Goal: Book appointment/travel/reservation

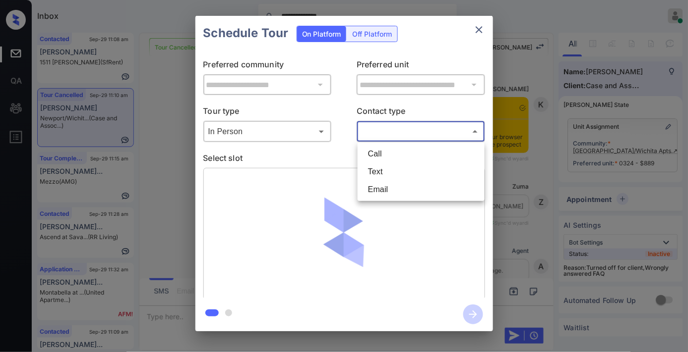
scroll to position [5797, 0]
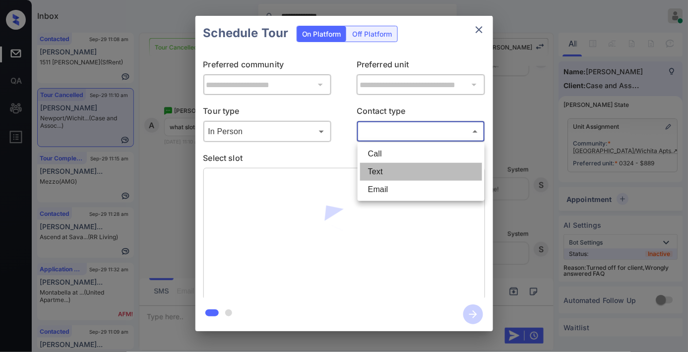
click at [383, 170] on li "Text" at bounding box center [421, 172] width 122 height 18
type input "****"
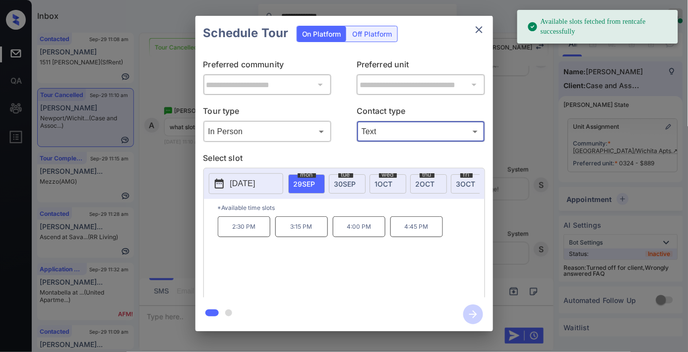
click at [430, 236] on p "4:45 PM" at bounding box center [416, 227] width 53 height 21
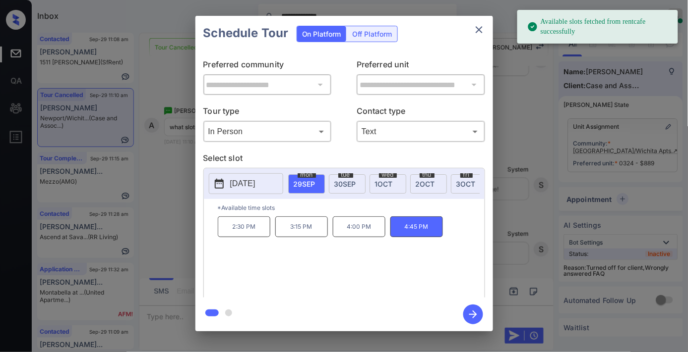
click at [471, 308] on icon "button" at bounding box center [473, 315] width 20 height 20
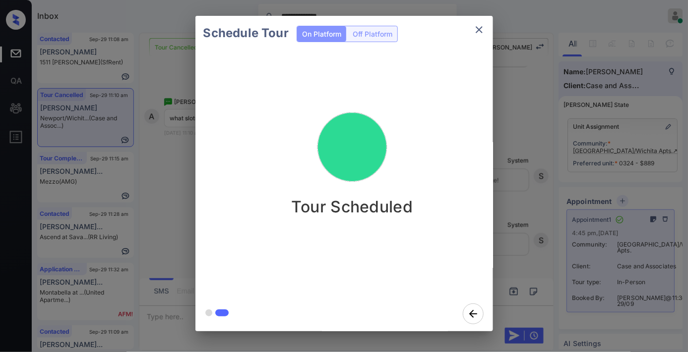
click at [473, 26] on icon "close" at bounding box center [479, 30] width 12 height 12
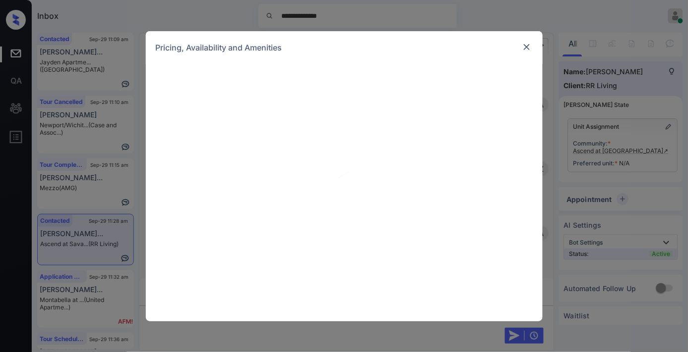
scroll to position [1817, 0]
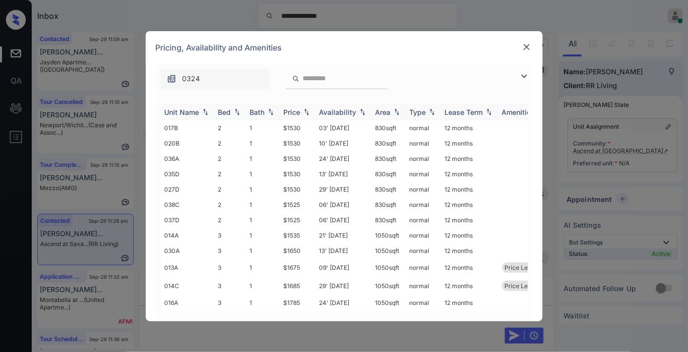
click at [293, 116] on div "Price" at bounding box center [292, 112] width 17 height 8
click at [305, 133] on td "$1525" at bounding box center [298, 127] width 36 height 15
drag, startPoint x: 305, startPoint y: 133, endPoint x: 314, endPoint y: 133, distance: 8.9
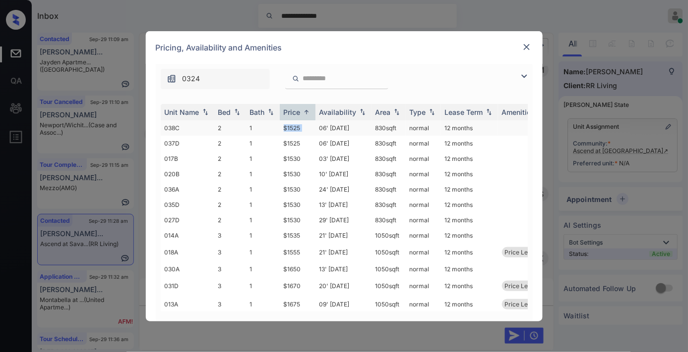
click at [305, 133] on td "$1525" at bounding box center [298, 127] width 36 height 15
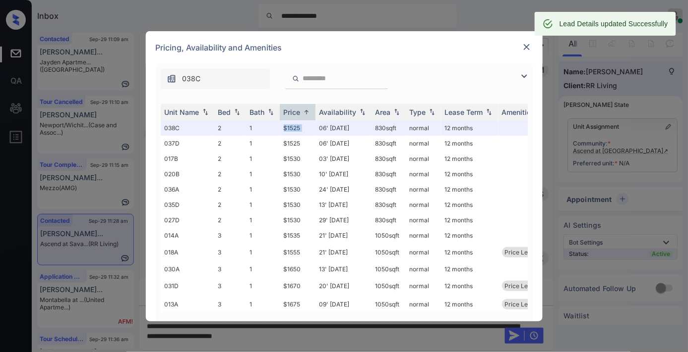
click at [523, 47] on img at bounding box center [527, 47] width 10 height 10
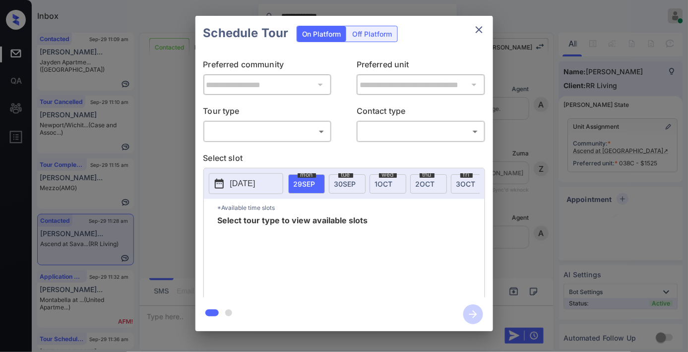
scroll to position [2544, 0]
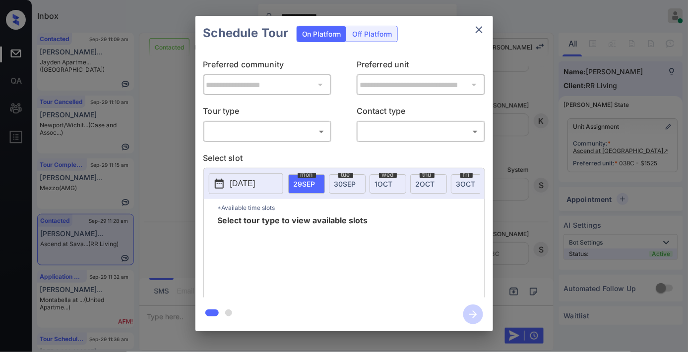
click at [267, 134] on body "**********" at bounding box center [344, 176] width 688 height 352
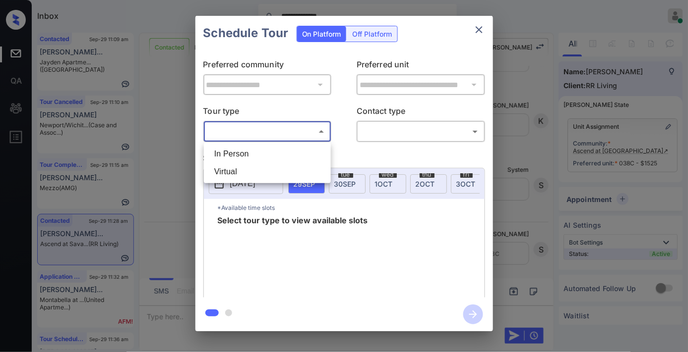
click at [265, 157] on li "In Person" at bounding box center [267, 154] width 122 height 18
type input "********"
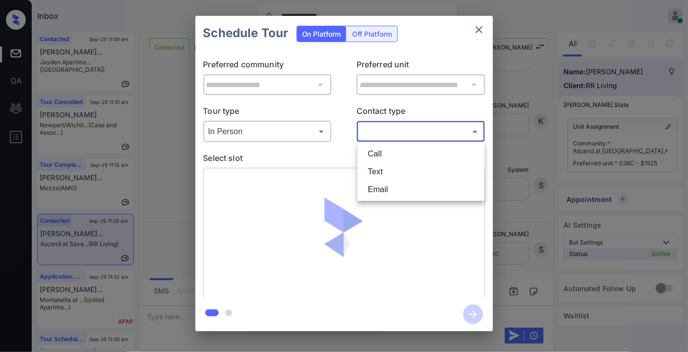
click at [388, 131] on body "**********" at bounding box center [344, 176] width 688 height 352
click at [389, 166] on li "Text" at bounding box center [421, 172] width 122 height 18
type input "****"
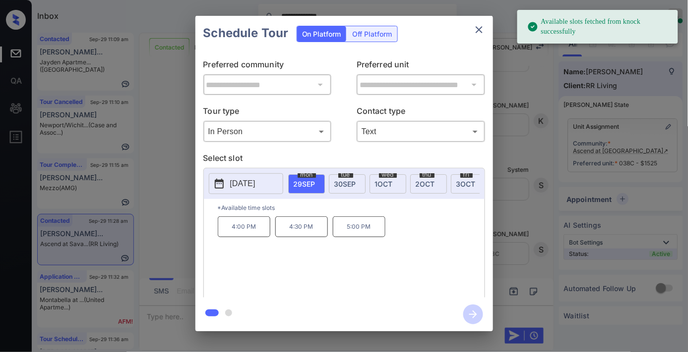
click at [255, 184] on p "[DATE]" at bounding box center [242, 184] width 25 height 12
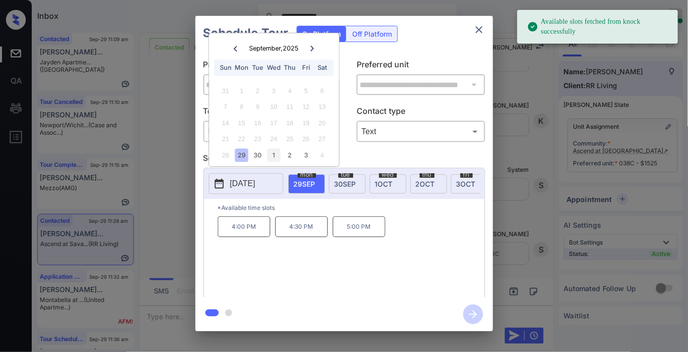
click at [277, 153] on div "1" at bounding box center [273, 155] width 13 height 13
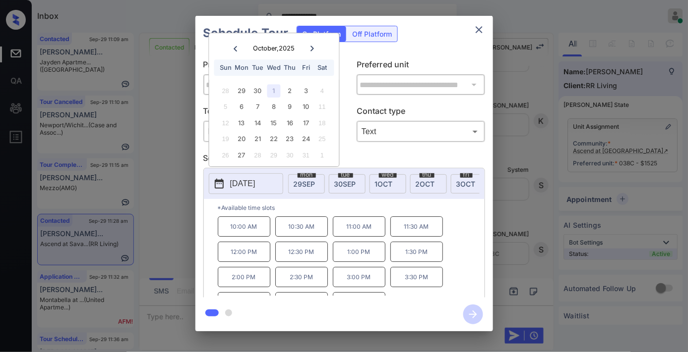
click at [380, 260] on p "1:00 PM" at bounding box center [359, 252] width 53 height 20
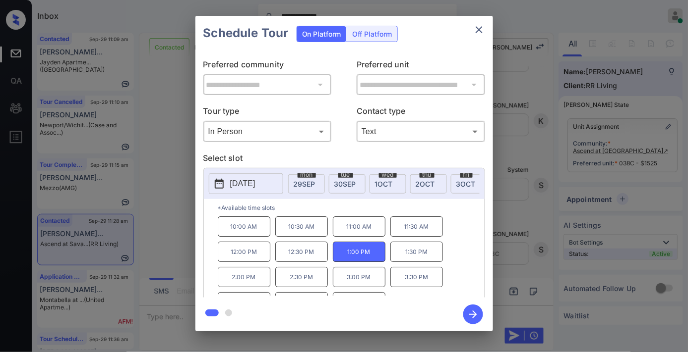
click at [473, 307] on icon "button" at bounding box center [473, 315] width 20 height 20
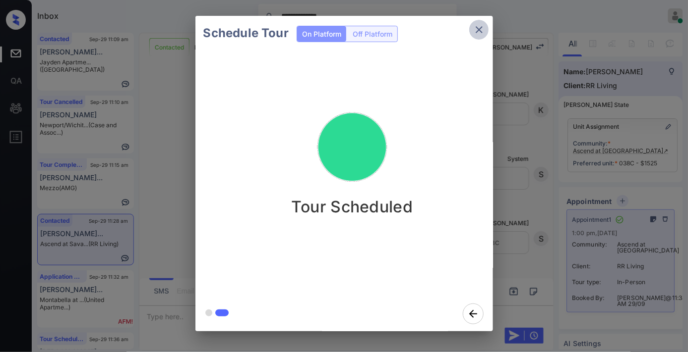
click at [480, 29] on icon "close" at bounding box center [479, 30] width 12 height 12
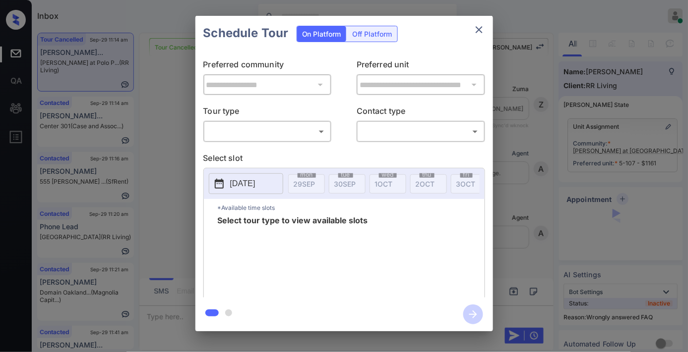
scroll to position [6436, 0]
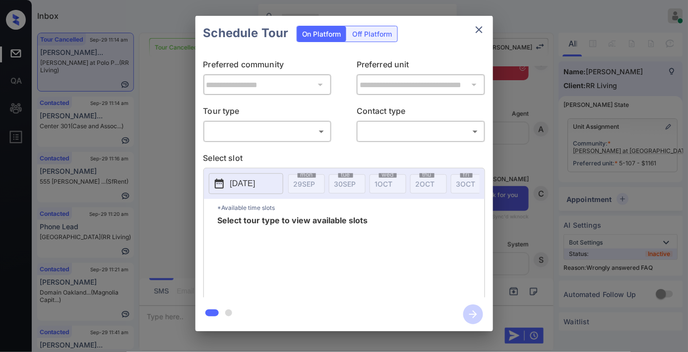
click at [311, 136] on body "Inbox [PERSON_NAME] Online Set yourself offline Set yourself on break Profile S…" at bounding box center [344, 176] width 688 height 352
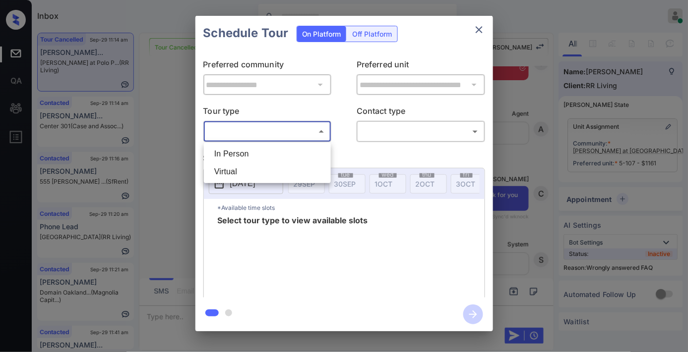
click at [290, 152] on li "In Person" at bounding box center [267, 154] width 122 height 18
type input "********"
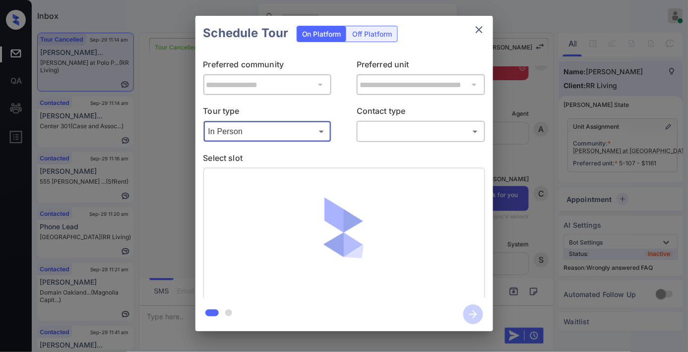
click at [386, 131] on body "Inbox [PERSON_NAME] Online Set yourself offline Set yourself on break Profile S…" at bounding box center [344, 176] width 688 height 352
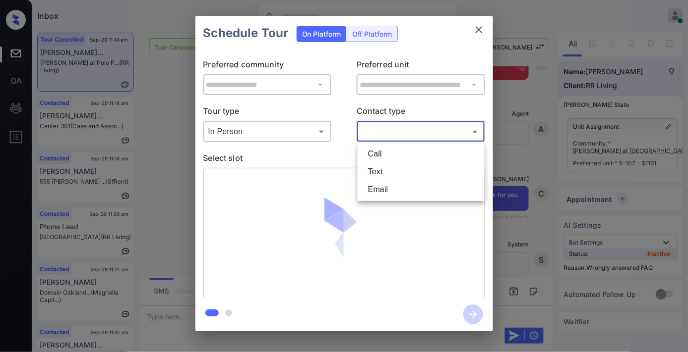
click at [397, 165] on li "Text" at bounding box center [421, 172] width 122 height 18
type input "****"
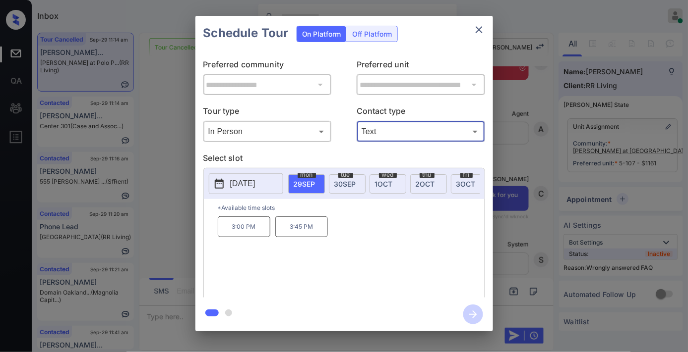
click at [480, 30] on icon "close" at bounding box center [479, 30] width 12 height 12
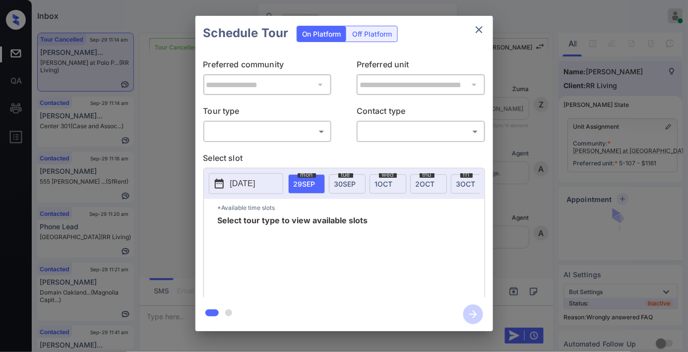
click at [297, 130] on body "Inbox Samantha Soliven Online Set yourself offline Set yourself on break Profil…" at bounding box center [344, 176] width 688 height 352
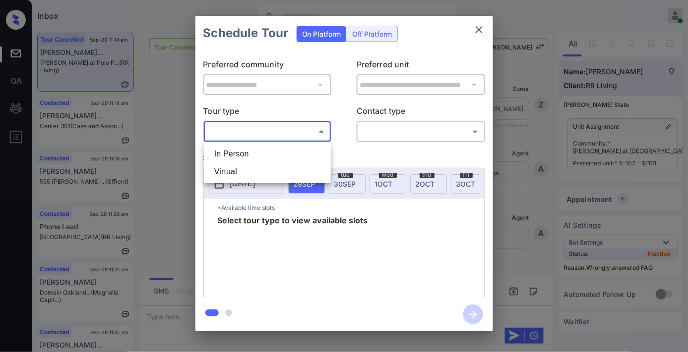
scroll to position [6326, 0]
click at [291, 155] on li "In Person" at bounding box center [267, 154] width 122 height 18
type input "********"
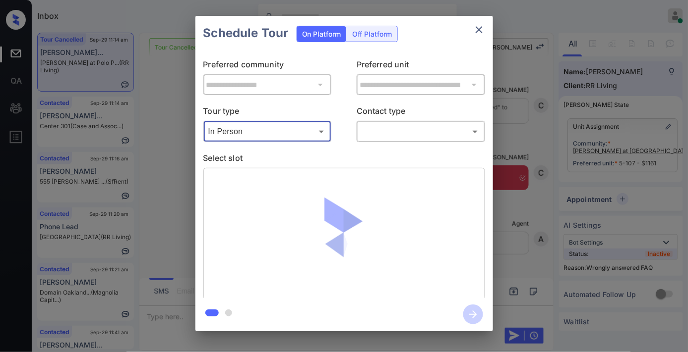
click at [407, 129] on body "Inbox Samantha Soliven Online Set yourself offline Set yourself on break Profil…" at bounding box center [344, 176] width 688 height 352
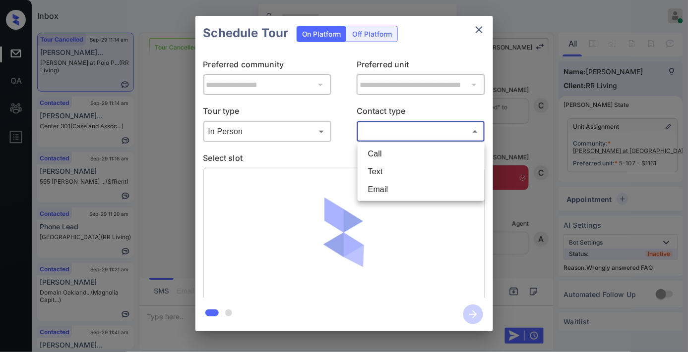
click at [400, 169] on li "Text" at bounding box center [421, 172] width 122 height 18
type input "****"
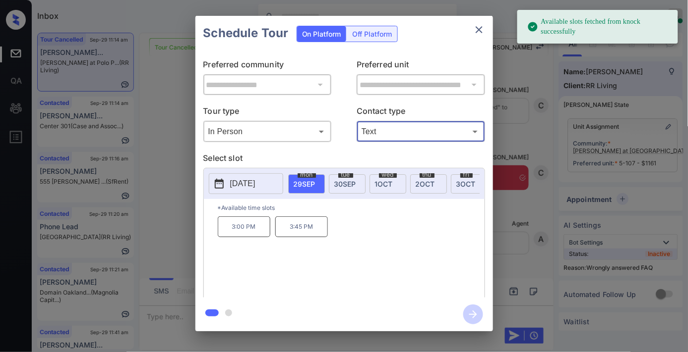
click at [246, 234] on p "3:00 PM" at bounding box center [244, 227] width 53 height 21
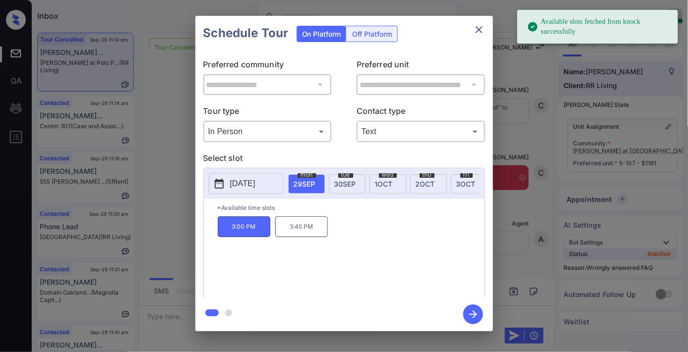
click at [467, 311] on icon "button" at bounding box center [473, 315] width 20 height 20
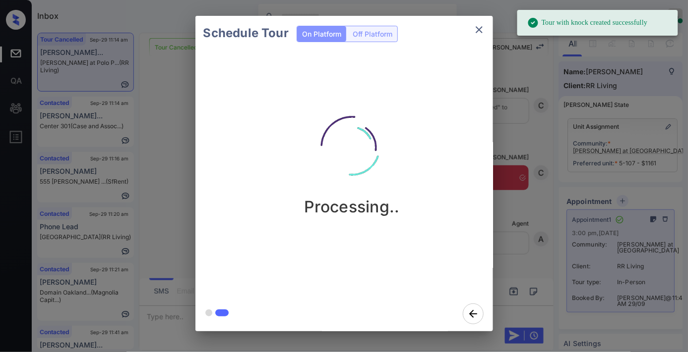
click at [408, 128] on div "Processing.." at bounding box center [351, 157] width 297 height 118
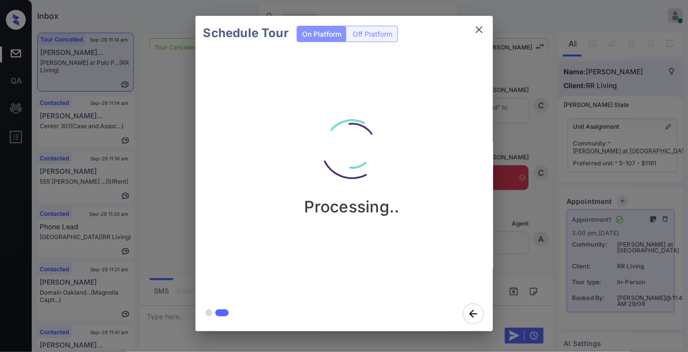
click at [476, 25] on icon "close" at bounding box center [479, 30] width 12 height 12
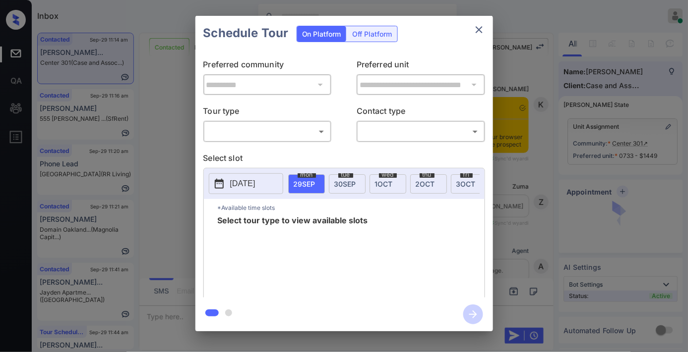
scroll to position [2029, 0]
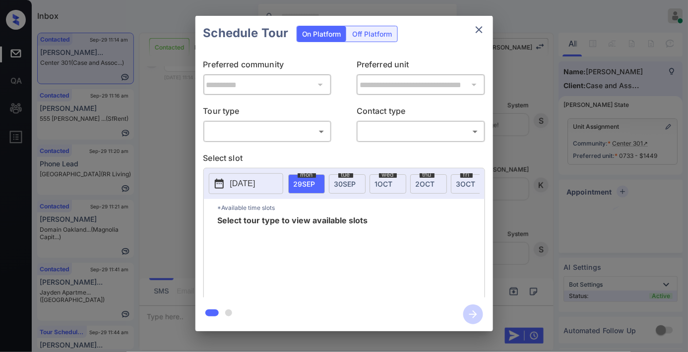
click at [270, 132] on body "Inbox [PERSON_NAME] Online Set yourself offline Set yourself on break Profile S…" at bounding box center [344, 176] width 688 height 352
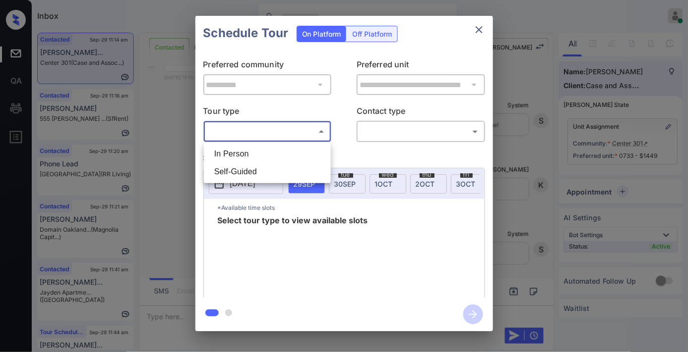
click at [268, 152] on li "In Person" at bounding box center [267, 154] width 122 height 18
type input "********"
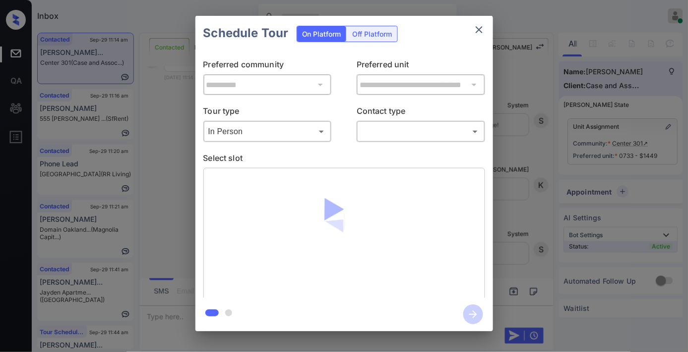
click at [379, 141] on div "​ ​" at bounding box center [420, 131] width 128 height 21
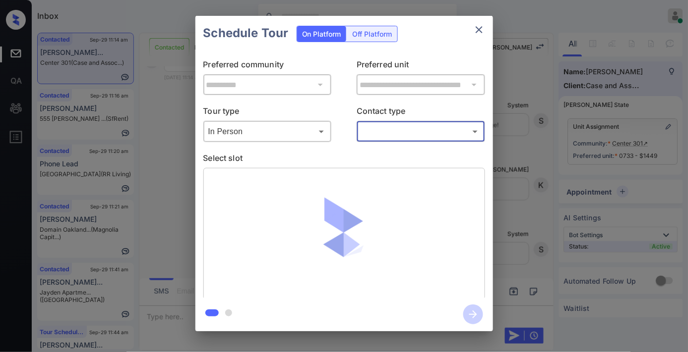
click at [394, 122] on div "​ ​" at bounding box center [420, 131] width 128 height 21
click at [392, 136] on body "Inbox Samantha Soliven Online Set yourself offline Set yourself on break Profil…" at bounding box center [344, 176] width 688 height 352
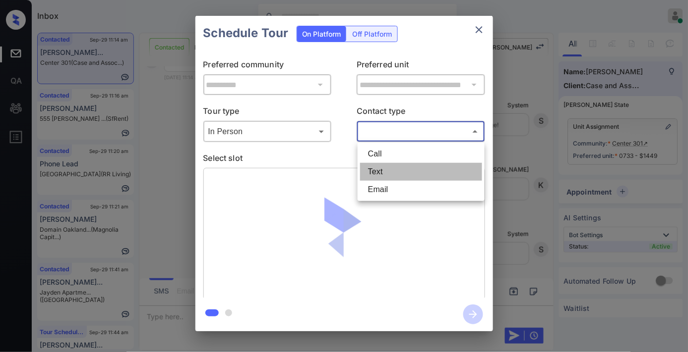
click at [386, 171] on li "Text" at bounding box center [421, 172] width 122 height 18
type input "****"
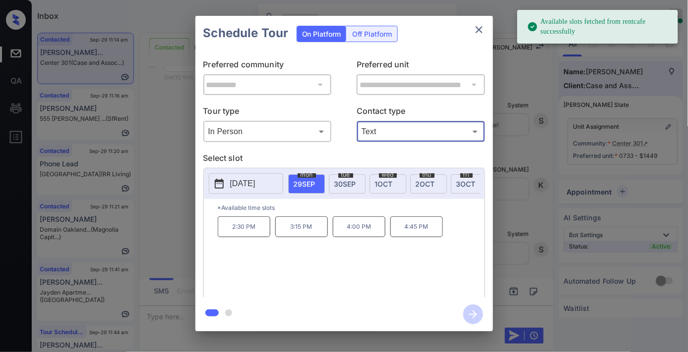
click at [251, 233] on p "2:30 PM" at bounding box center [244, 227] width 53 height 21
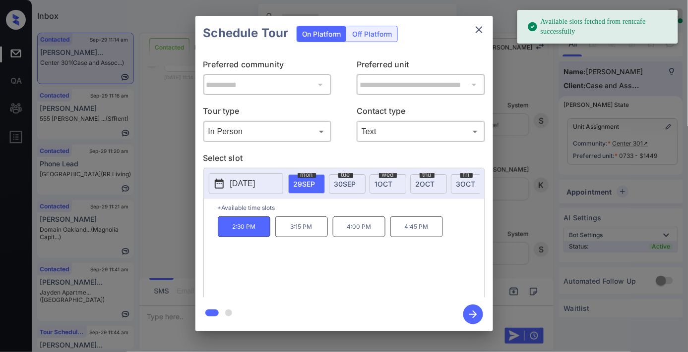
click at [470, 313] on icon "button" at bounding box center [473, 315] width 20 height 20
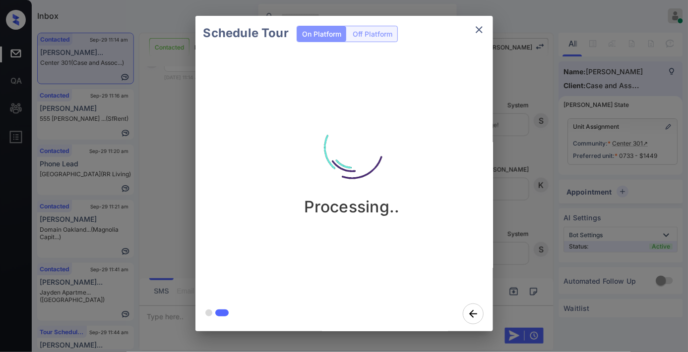
click at [404, 130] on div "Processing.." at bounding box center [351, 157] width 297 height 118
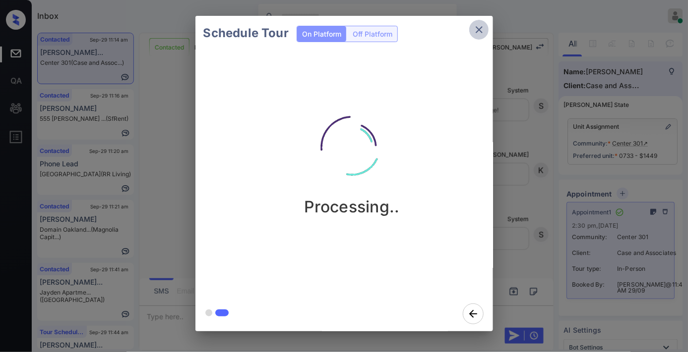
click at [476, 26] on icon "close" at bounding box center [479, 30] width 12 height 12
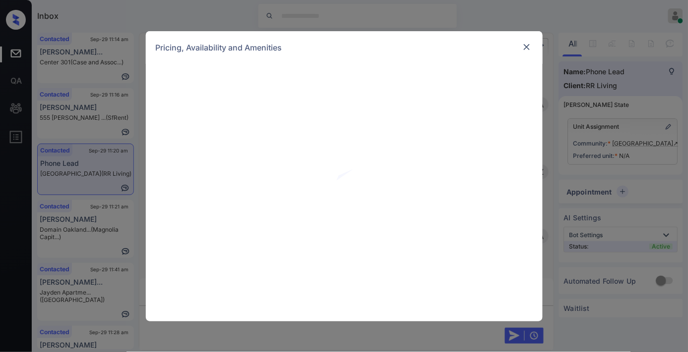
scroll to position [420, 0]
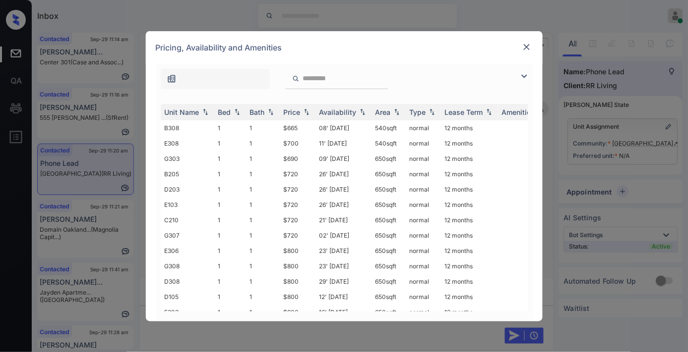
click at [522, 47] on img at bounding box center [527, 47] width 10 height 10
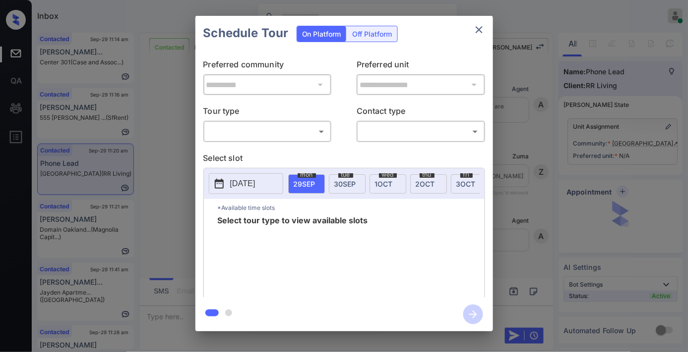
scroll to position [420, 0]
click at [319, 132] on body "Inbox Samantha Soliven Online Set yourself offline Set yourself on break Profil…" at bounding box center [344, 176] width 688 height 352
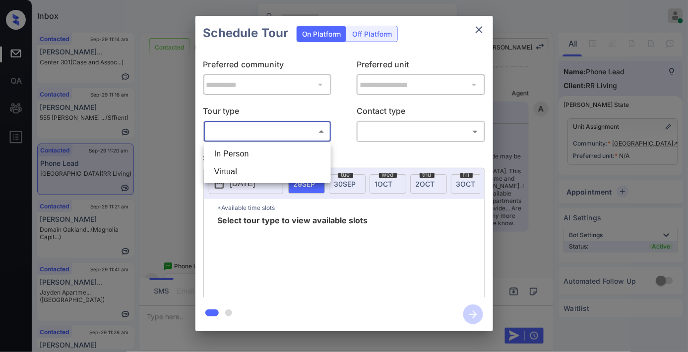
click at [325, 157] on li "In Person" at bounding box center [267, 154] width 122 height 18
type input "********"
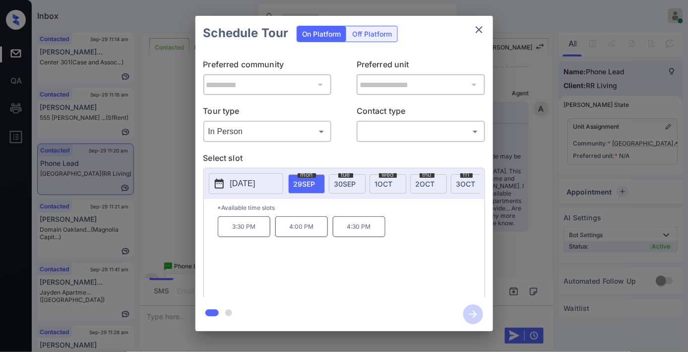
click at [481, 22] on button "close" at bounding box center [479, 30] width 20 height 20
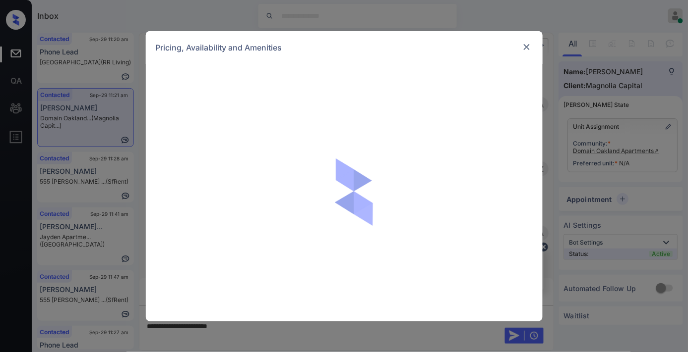
scroll to position [661, 0]
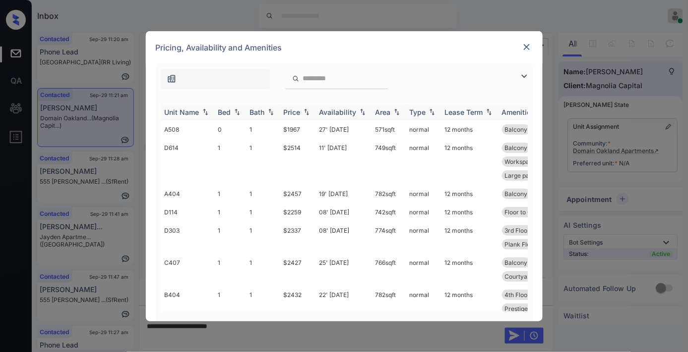
click at [300, 110] on div "Price" at bounding box center [292, 112] width 17 height 8
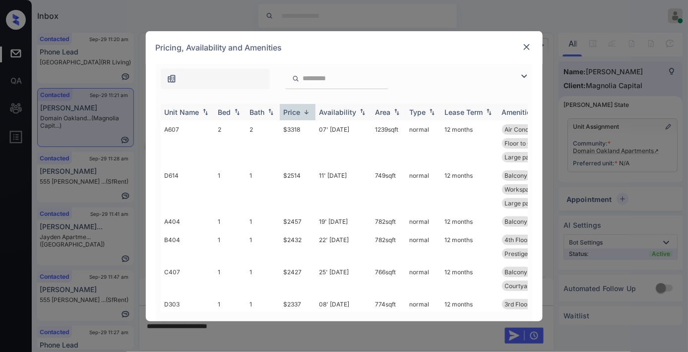
click at [300, 110] on div "Price" at bounding box center [292, 112] width 17 height 8
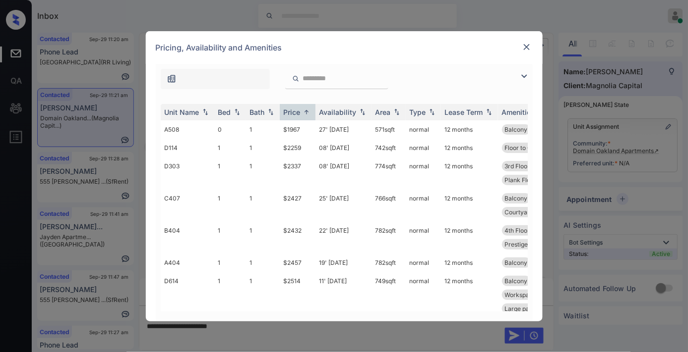
click at [524, 77] on img at bounding box center [524, 76] width 12 height 12
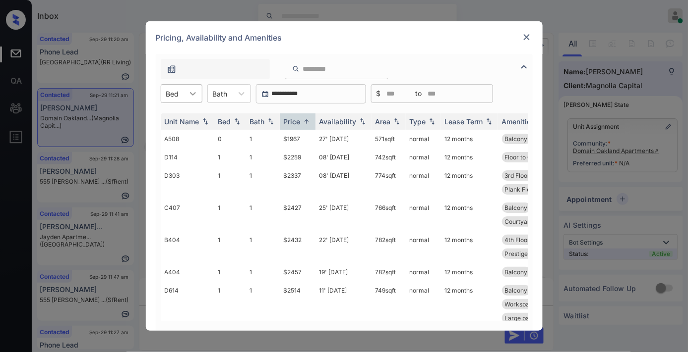
click at [186, 94] on div at bounding box center [193, 94] width 18 height 18
click at [181, 150] on div "2" at bounding box center [182, 154] width 42 height 18
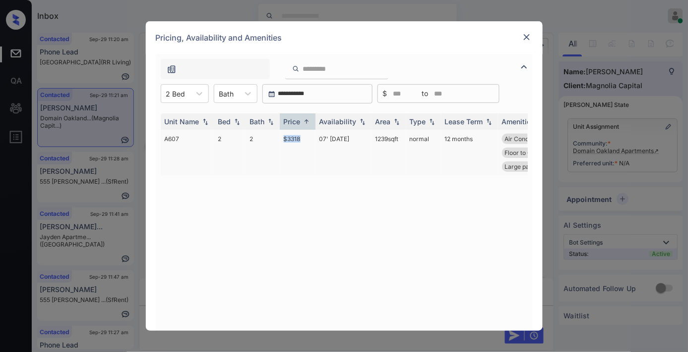
click at [280, 137] on td "$3318" at bounding box center [298, 153] width 36 height 46
copy td "$3318"
click at [523, 37] on img at bounding box center [527, 37] width 10 height 10
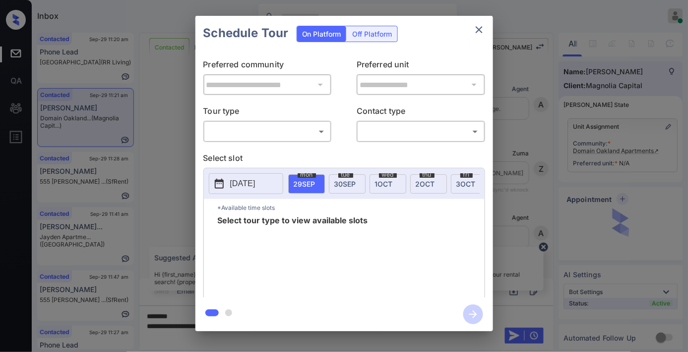
scroll to position [661, 0]
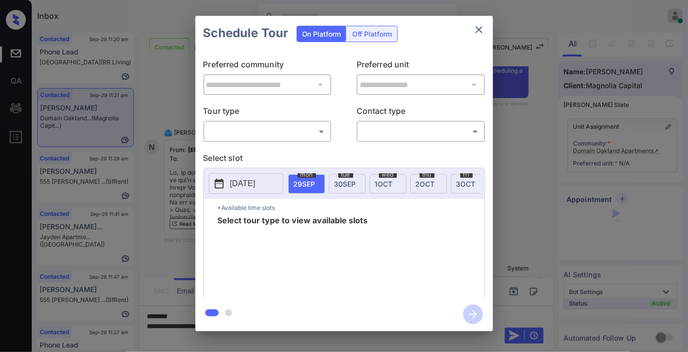
click at [313, 135] on body "Inbox Samantha Soliven Online Set yourself offline Set yourself on break Profil…" at bounding box center [344, 176] width 688 height 352
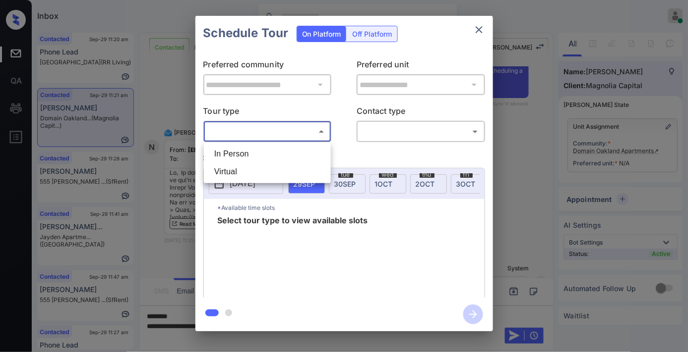
click at [477, 35] on div at bounding box center [344, 176] width 688 height 352
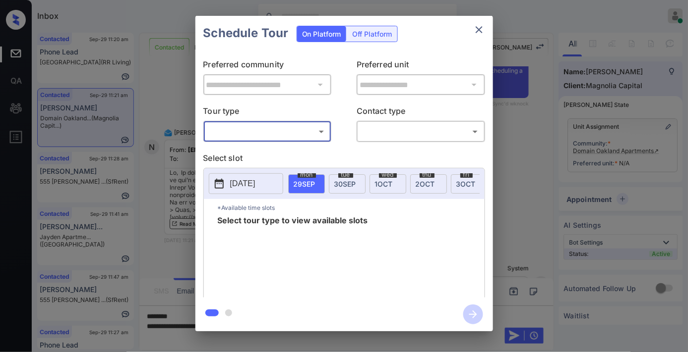
click at [481, 29] on icon "close" at bounding box center [479, 30] width 12 height 12
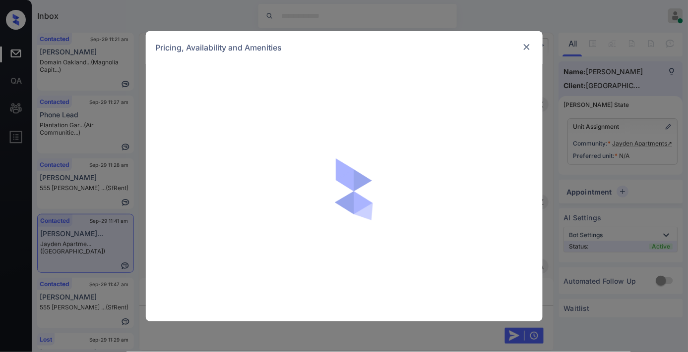
scroll to position [924, 0]
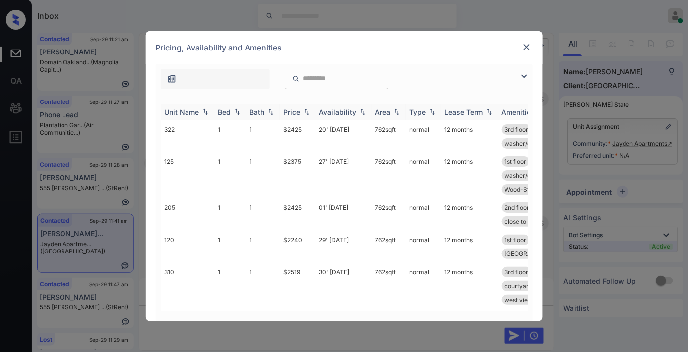
click at [304, 111] on img at bounding box center [306, 112] width 10 height 7
click at [278, 124] on tr "120 1 1 $2240 29' [DATE] 762 sqft normal 12 months 1st floor birch design pa...…" at bounding box center [420, 136] width 518 height 32
copy tr "$2240"
click at [531, 39] on div "Pricing, Availability and Amenities" at bounding box center [344, 47] width 397 height 33
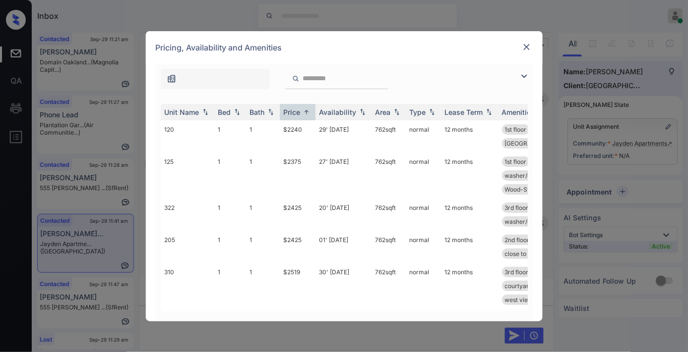
click at [529, 44] on img at bounding box center [527, 47] width 10 height 10
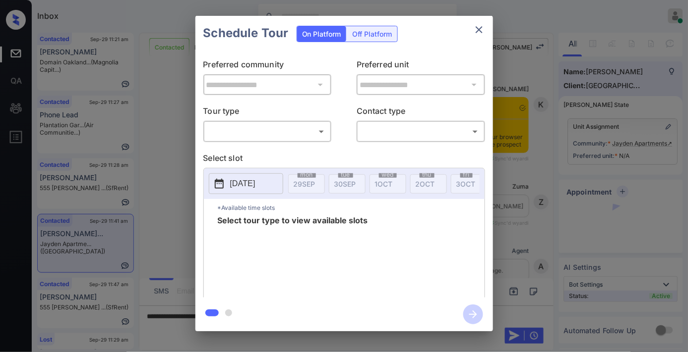
click at [273, 128] on body "Inbox [PERSON_NAME] Online Set yourself offline Set yourself on break Profile S…" at bounding box center [344, 176] width 688 height 352
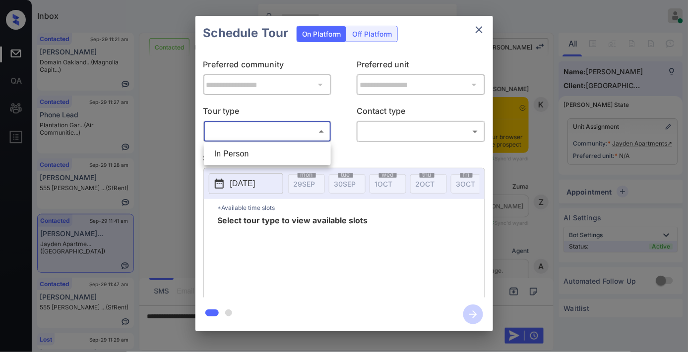
scroll to position [483, 0]
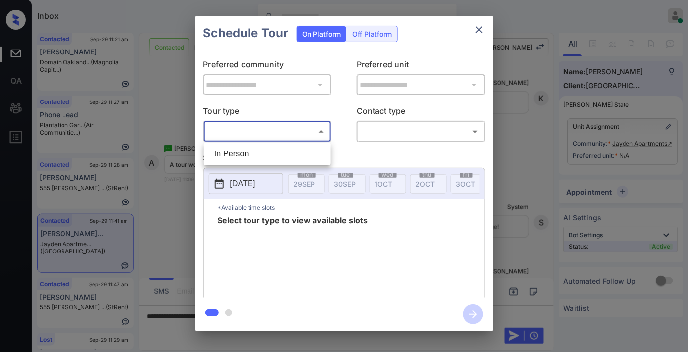
click at [277, 152] on li "In Person" at bounding box center [267, 154] width 122 height 18
type input "********"
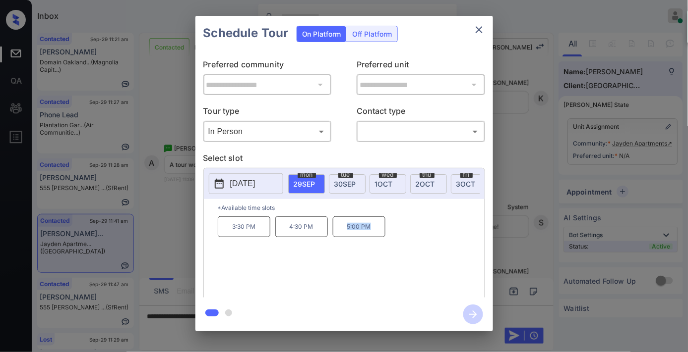
drag, startPoint x: 383, startPoint y: 232, endPoint x: 341, endPoint y: 232, distance: 41.6
click at [341, 232] on p "5:00 PM" at bounding box center [359, 227] width 53 height 21
click at [343, 181] on span "30 SEP" at bounding box center [345, 184] width 22 height 8
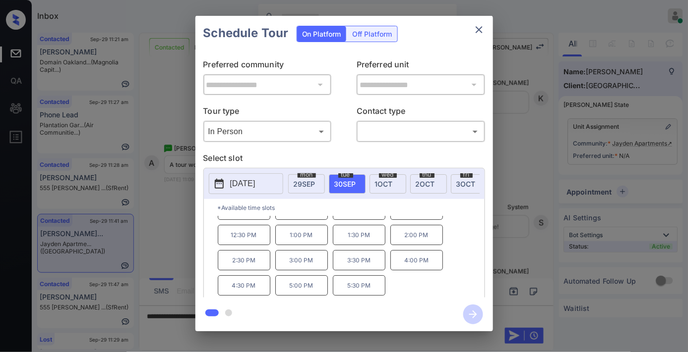
scroll to position [0, 0]
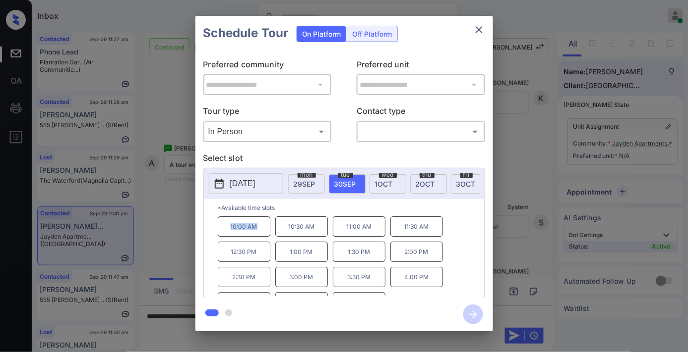
drag, startPoint x: 254, startPoint y: 232, endPoint x: 217, endPoint y: 232, distance: 37.7
click at [217, 232] on div "*Available time slots 10:00 AM 10:30 AM 11:00 AM 11:30 AM 12:30 PM 1:00 PM 1:30…" at bounding box center [344, 250] width 281 height 102
copy p "10:00 AM"
click at [485, 23] on button "close" at bounding box center [479, 30] width 20 height 20
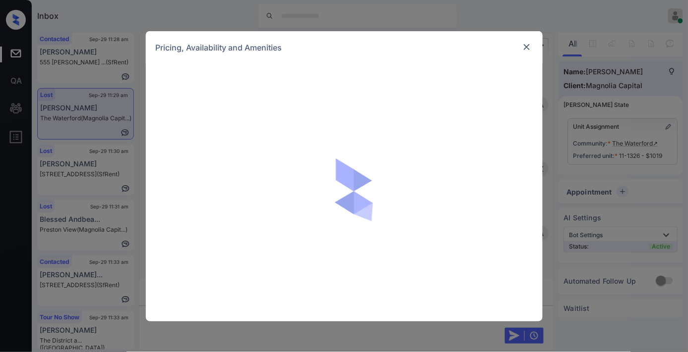
scroll to position [537, 0]
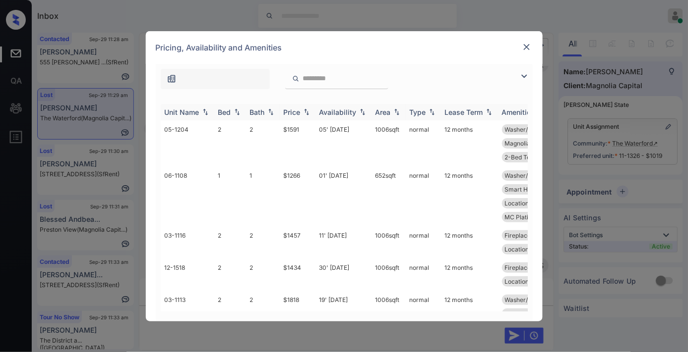
click at [336, 108] on div "Availability" at bounding box center [337, 112] width 37 height 8
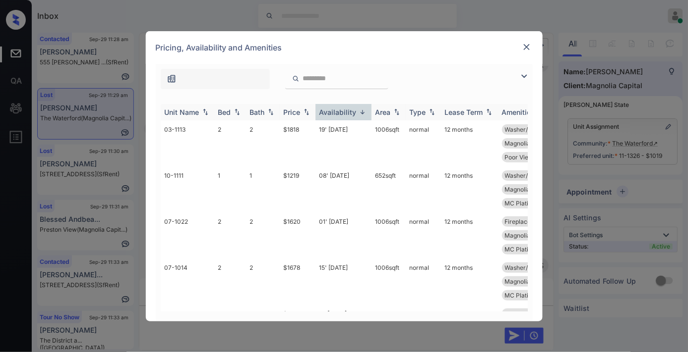
click at [344, 116] on div "Availability" at bounding box center [337, 112] width 37 height 8
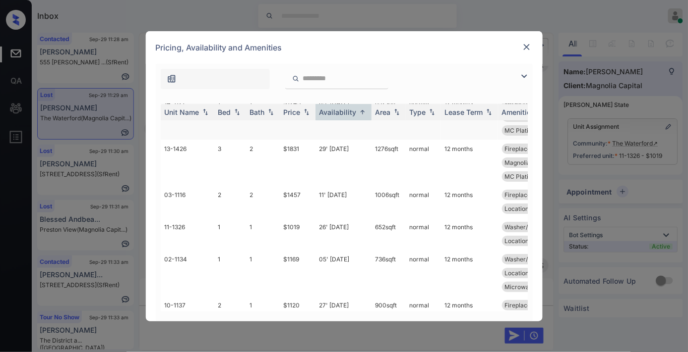
scroll to position [1245, 0]
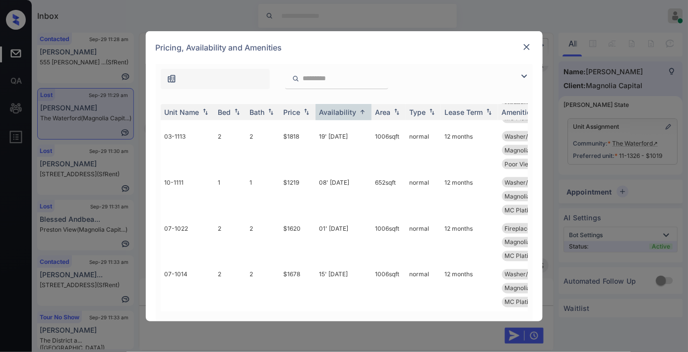
click at [524, 45] on img at bounding box center [527, 47] width 10 height 10
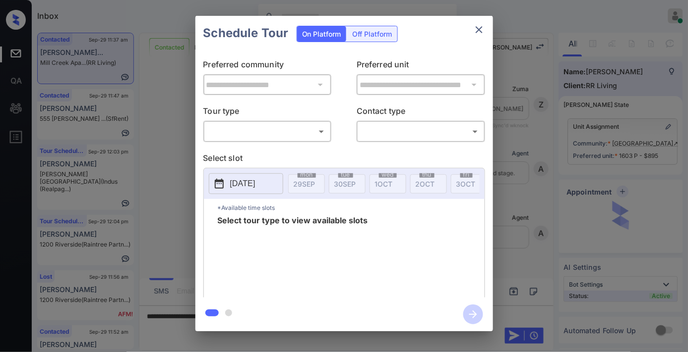
scroll to position [1354, 0]
click at [286, 129] on body "Inbox [PERSON_NAME] Online Set yourself offline Set yourself on break Profile S…" at bounding box center [344, 176] width 688 height 352
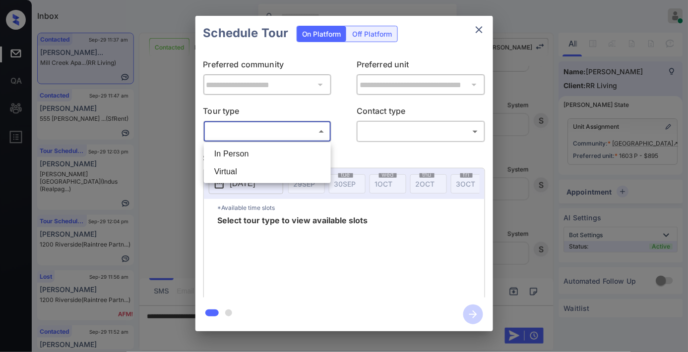
click at [266, 156] on li "In Person" at bounding box center [267, 154] width 122 height 18
type input "********"
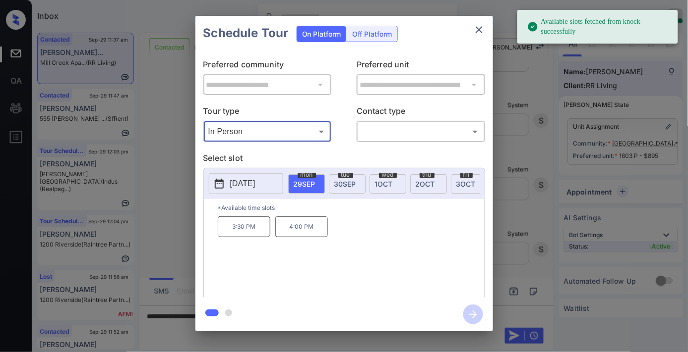
click at [477, 28] on icon "close" at bounding box center [479, 30] width 12 height 12
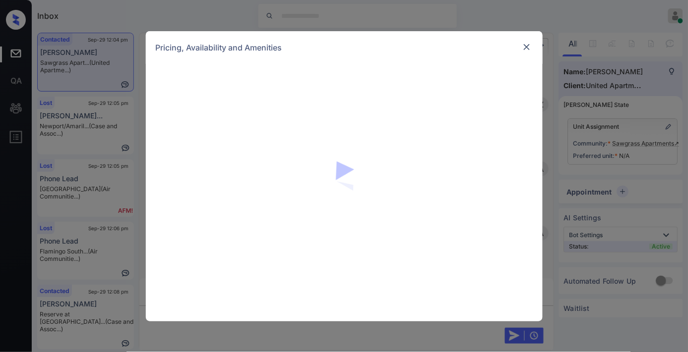
scroll to position [567, 0]
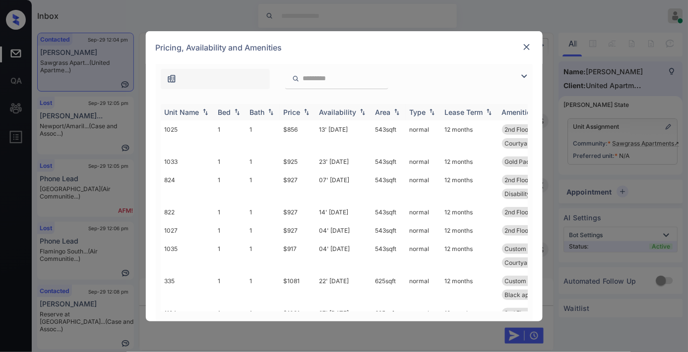
click at [295, 110] on div "Price" at bounding box center [292, 112] width 17 height 8
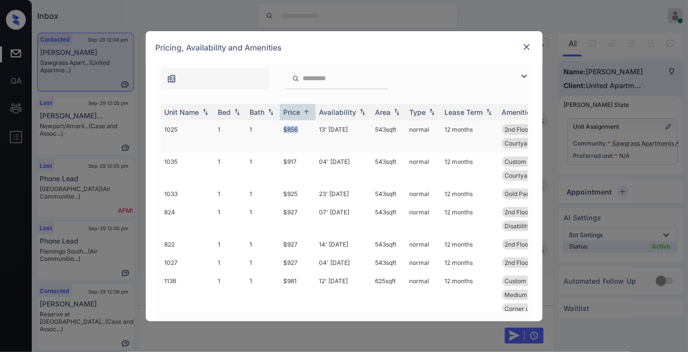
drag, startPoint x: 301, startPoint y: 129, endPoint x: 261, endPoint y: 129, distance: 39.7
click at [261, 129] on tr "1025 1 1 $856 13' Sep 25 543 sqft normal 12 months 2nd Floor Custom Cabinetr...…" at bounding box center [420, 136] width 518 height 32
copy tr "$856"
click at [331, 132] on td "13' Sep 25" at bounding box center [343, 136] width 56 height 32
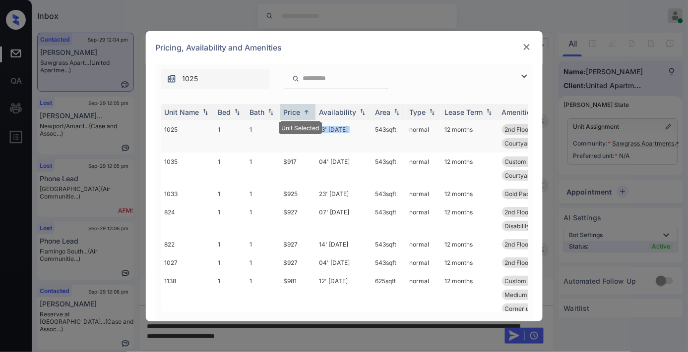
click at [331, 132] on td "13' Sep 25" at bounding box center [343, 136] width 56 height 32
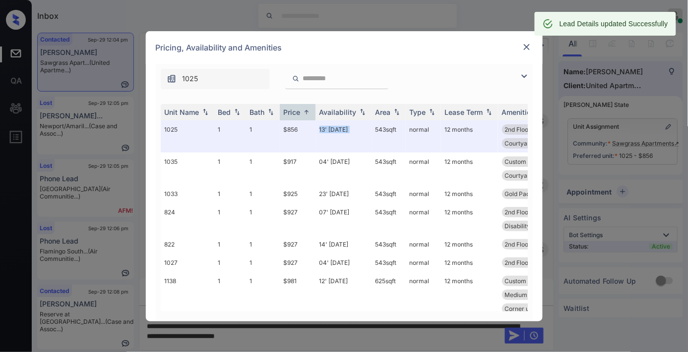
click at [528, 45] on img at bounding box center [527, 47] width 10 height 10
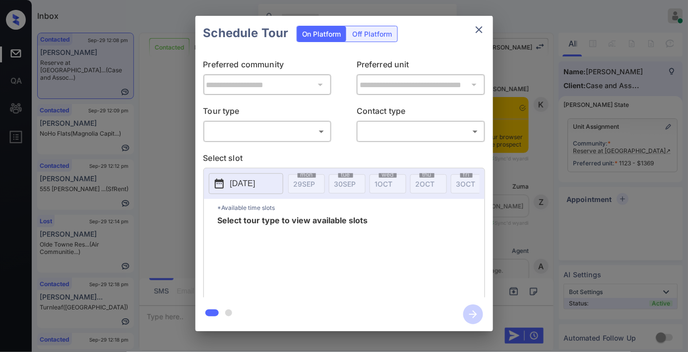
scroll to position [778, 0]
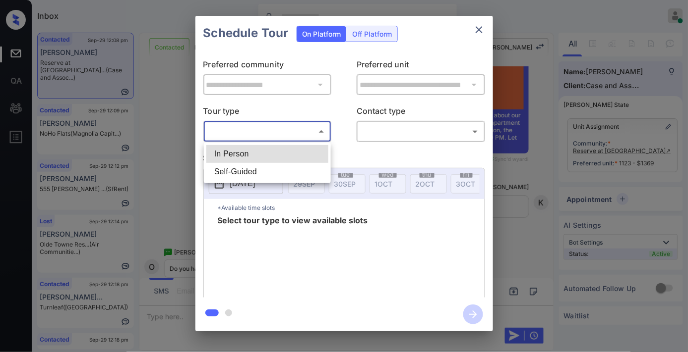
click at [286, 134] on body "Inbox [PERSON_NAME] Online Set yourself offline Set yourself on break Profile S…" at bounding box center [344, 176] width 688 height 352
click at [291, 159] on li "In Person" at bounding box center [267, 154] width 122 height 18
type input "********"
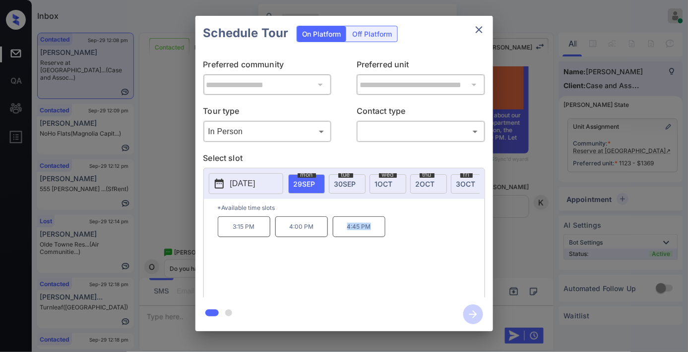
drag, startPoint x: 373, startPoint y: 233, endPoint x: 340, endPoint y: 234, distance: 32.7
click at [340, 234] on p "4:45 PM" at bounding box center [359, 227] width 53 height 21
copy p "4:45 PM"
click at [478, 30] on icon "close" at bounding box center [479, 30] width 12 height 12
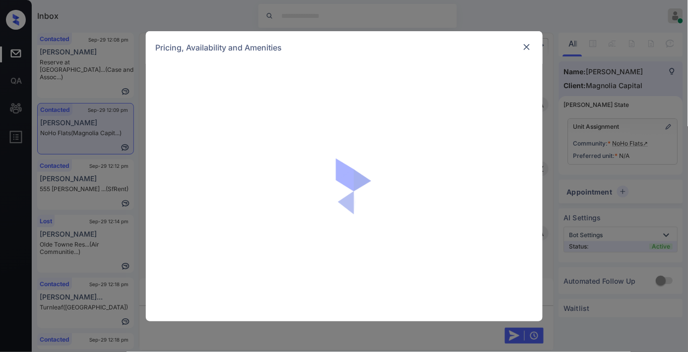
scroll to position [496, 0]
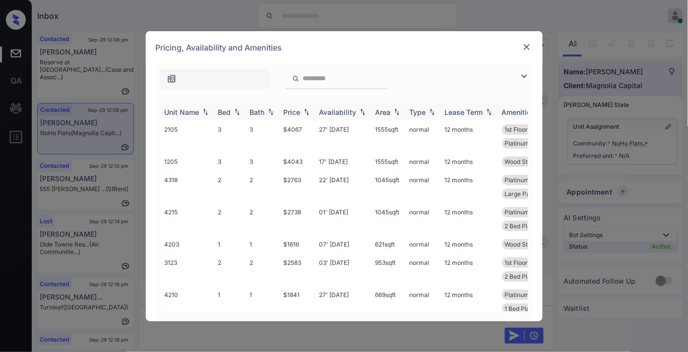
click at [304, 116] on div "Price" at bounding box center [298, 112] width 28 height 8
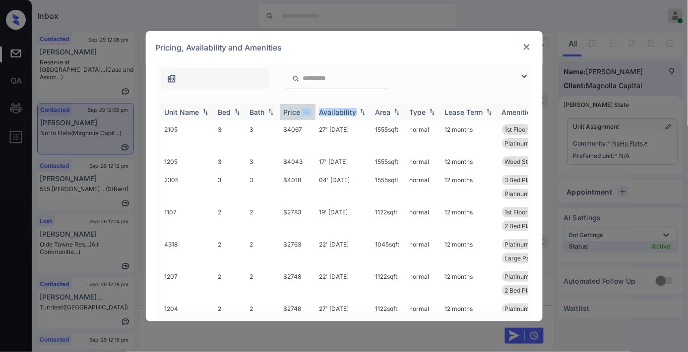
click at [304, 116] on div "Price" at bounding box center [298, 112] width 28 height 8
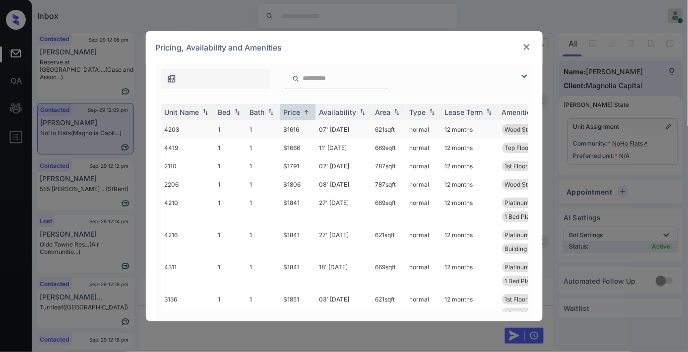
click at [301, 130] on td "$1616" at bounding box center [298, 129] width 36 height 18
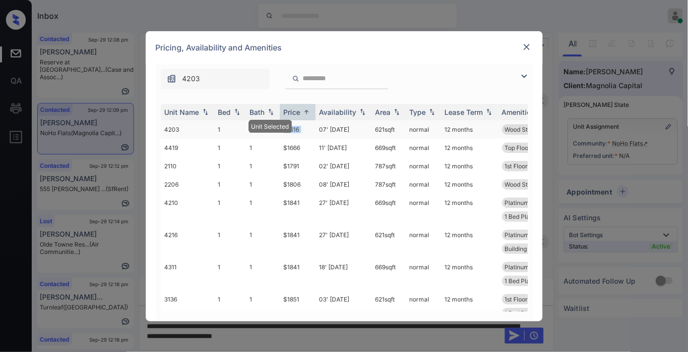
click at [301, 130] on td "$1616" at bounding box center [298, 129] width 36 height 18
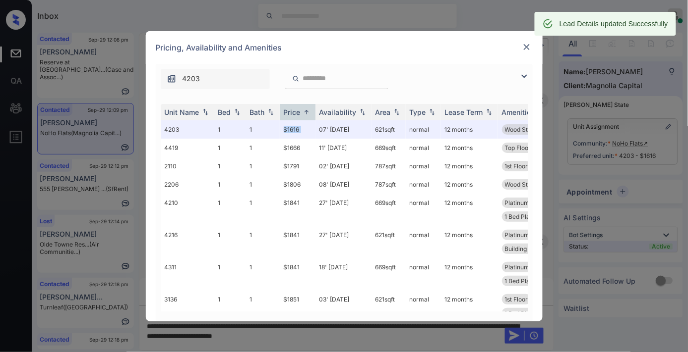
click at [524, 48] on img at bounding box center [527, 47] width 10 height 10
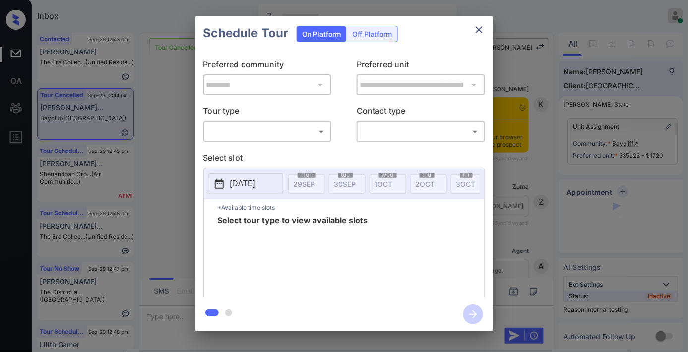
scroll to position [10126, 0]
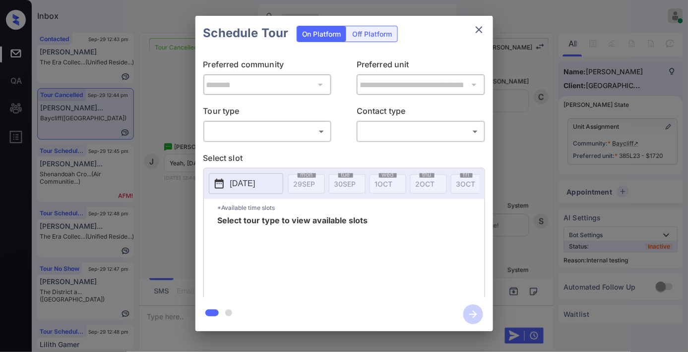
click at [304, 129] on body "Inbox [PERSON_NAME] Online Set yourself offline Set yourself on break Profile S…" at bounding box center [344, 176] width 688 height 352
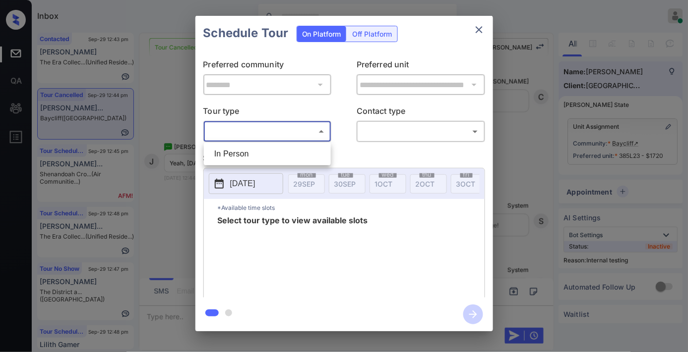
click at [299, 147] on li "In Person" at bounding box center [267, 154] width 122 height 18
type input "********"
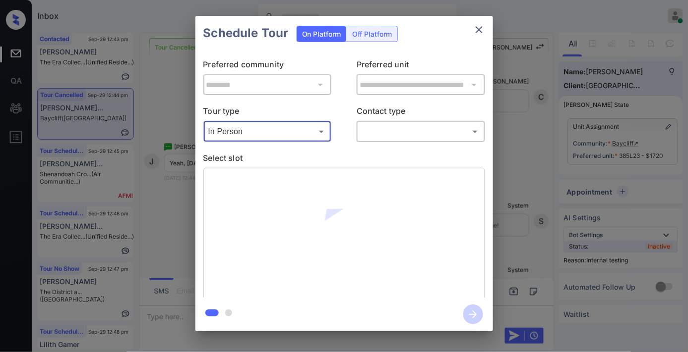
click at [381, 135] on body "Inbox [PERSON_NAME] Online Set yourself offline Set yourself on break Profile S…" at bounding box center [344, 176] width 688 height 352
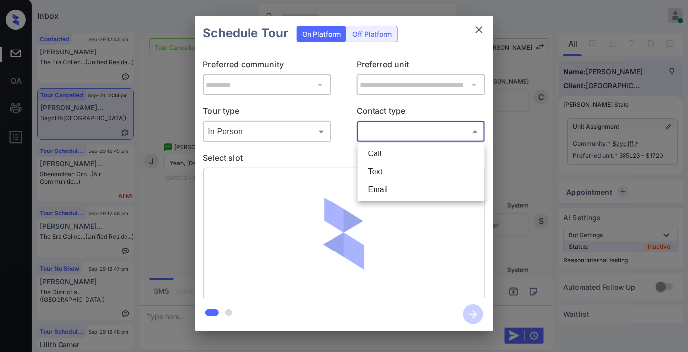
click at [385, 170] on li "Text" at bounding box center [421, 172] width 122 height 18
type input "****"
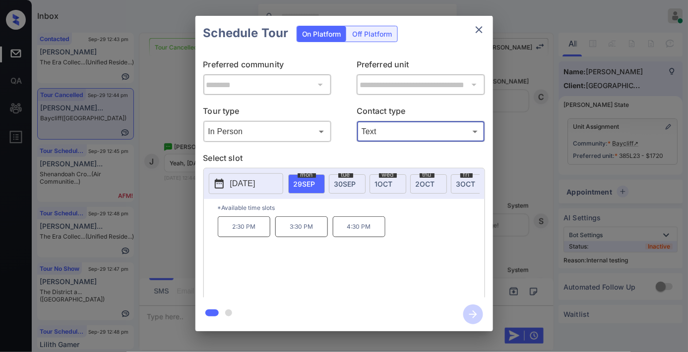
click at [352, 187] on span "[DATE]" at bounding box center [345, 184] width 22 height 8
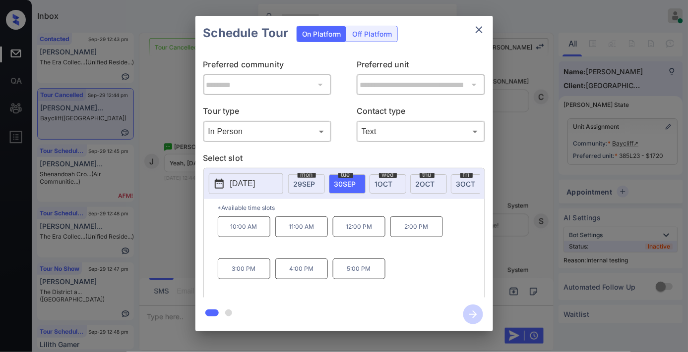
click at [372, 271] on p "5:00 PM" at bounding box center [359, 269] width 53 height 21
click at [469, 315] on icon "button" at bounding box center [473, 315] width 8 height 8
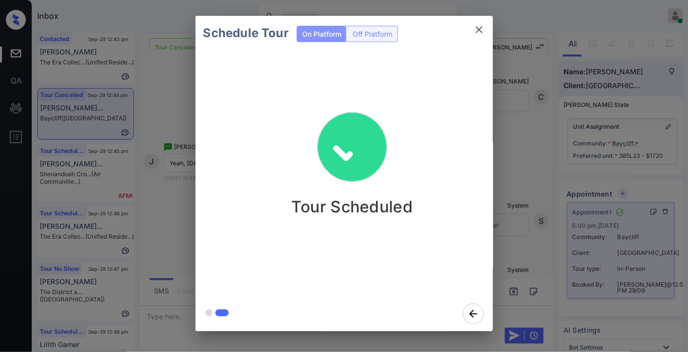
click at [479, 28] on icon "close" at bounding box center [479, 30] width 12 height 12
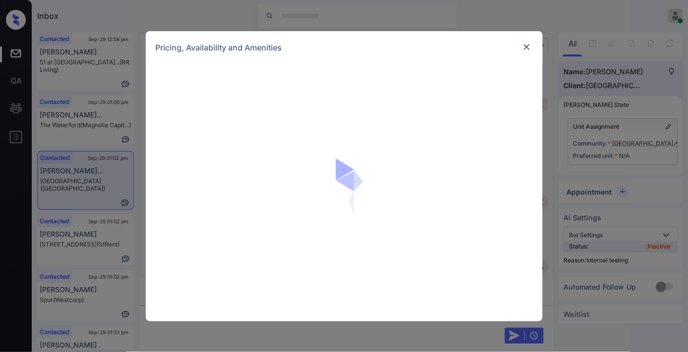
scroll to position [1675, 0]
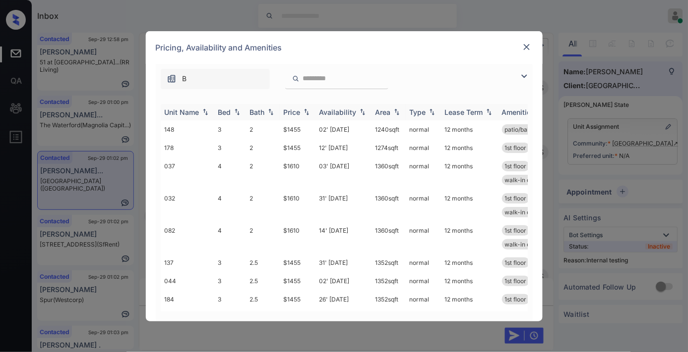
click at [296, 108] on div "Price" at bounding box center [292, 112] width 17 height 8
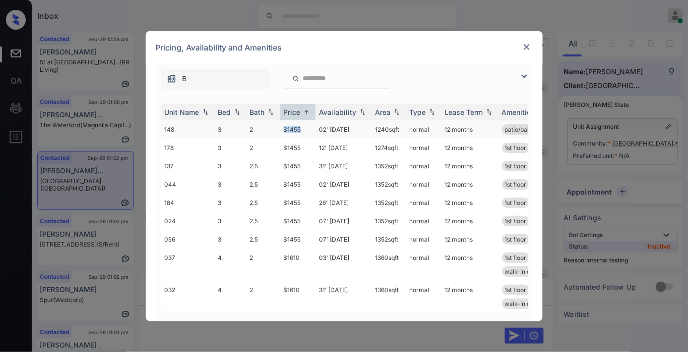
click at [282, 126] on td "$1455" at bounding box center [298, 129] width 36 height 18
copy td "$1455"
click at [311, 131] on td "$1455" at bounding box center [298, 129] width 36 height 18
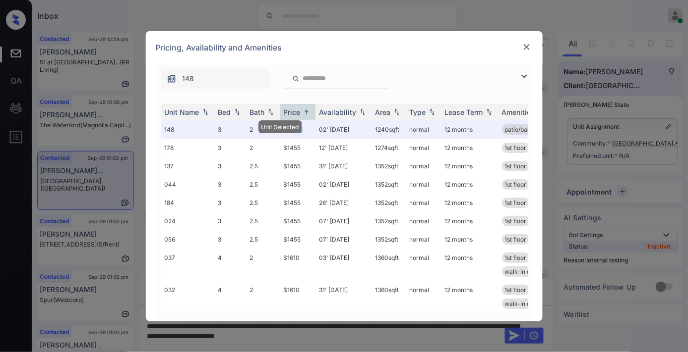
click at [518, 47] on div "Pricing, Availability and Amenities" at bounding box center [344, 47] width 397 height 33
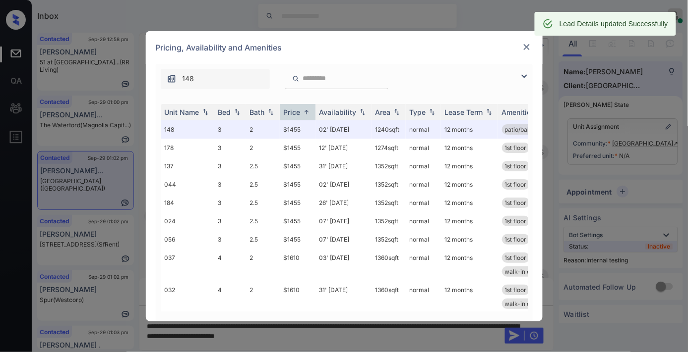
click at [528, 51] on img at bounding box center [527, 47] width 10 height 10
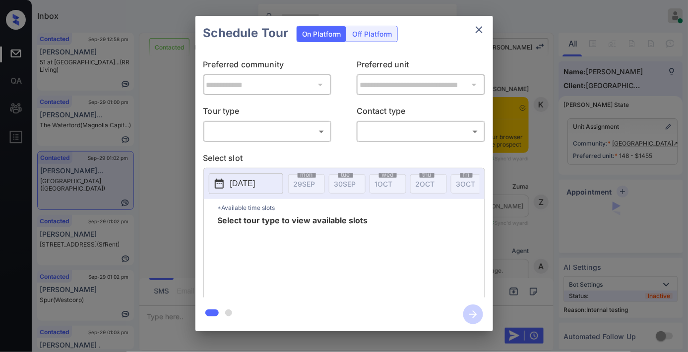
scroll to position [1960, 0]
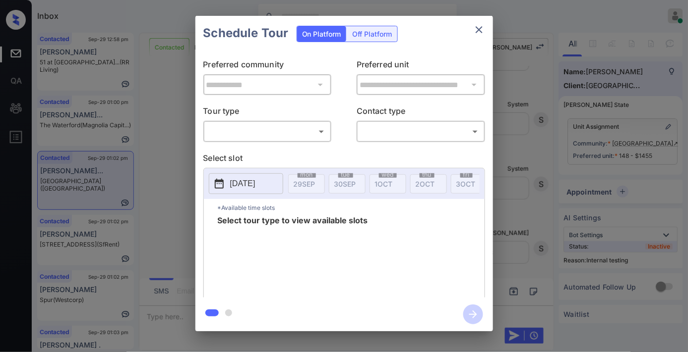
click at [292, 131] on body "Inbox [PERSON_NAME] Online Set yourself offline Set yourself on break Profile S…" at bounding box center [344, 176] width 688 height 352
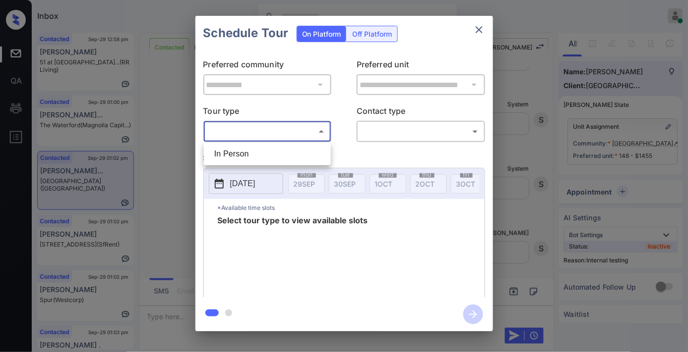
click at [287, 151] on li "In Person" at bounding box center [267, 154] width 122 height 18
type input "********"
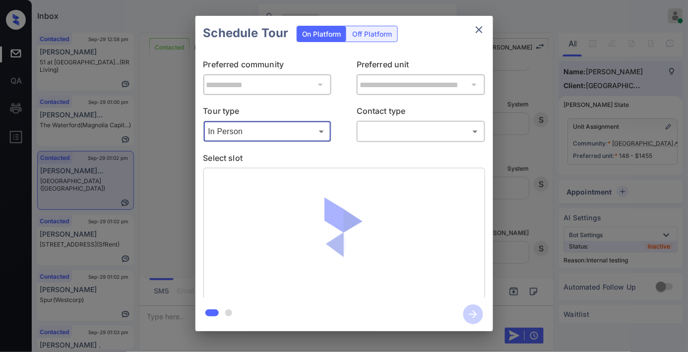
click at [372, 135] on body "Inbox Samantha Soliven Online Set yourself offline Set yourself on break Profil…" at bounding box center [344, 176] width 688 height 352
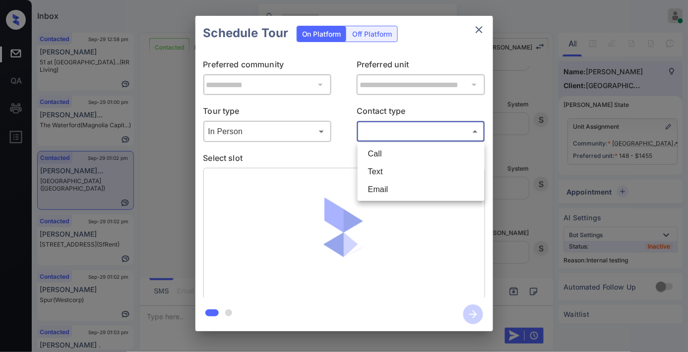
click at [371, 181] on li "Email" at bounding box center [421, 190] width 122 height 18
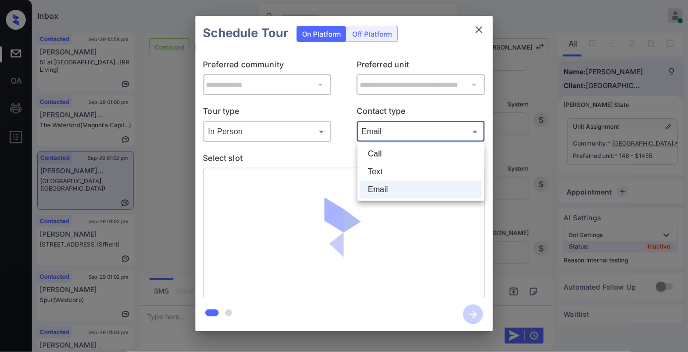
click at [390, 133] on body "Inbox Samantha Soliven Online Set yourself offline Set yourself on break Profil…" at bounding box center [344, 176] width 688 height 352
click at [388, 171] on li "Text" at bounding box center [421, 172] width 122 height 18
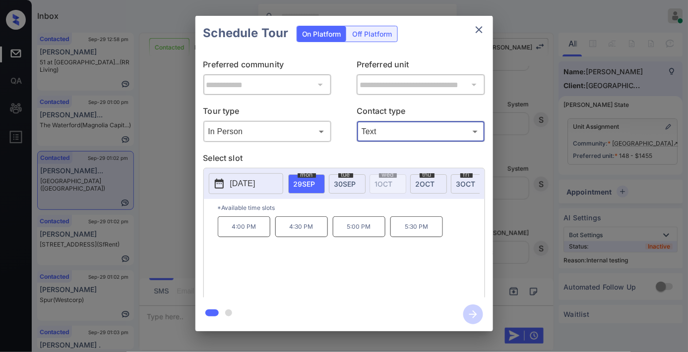
type input "****"
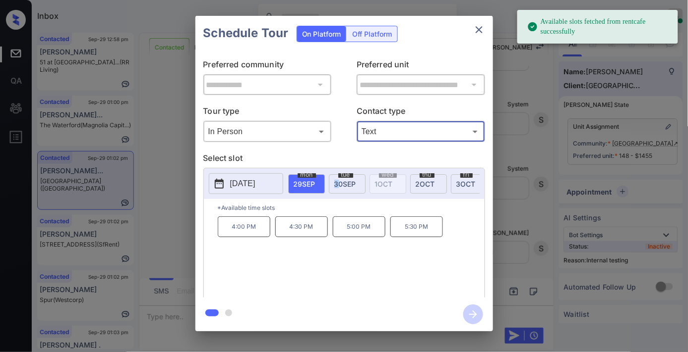
click at [338, 180] on span "30 SEP" at bounding box center [345, 184] width 22 height 8
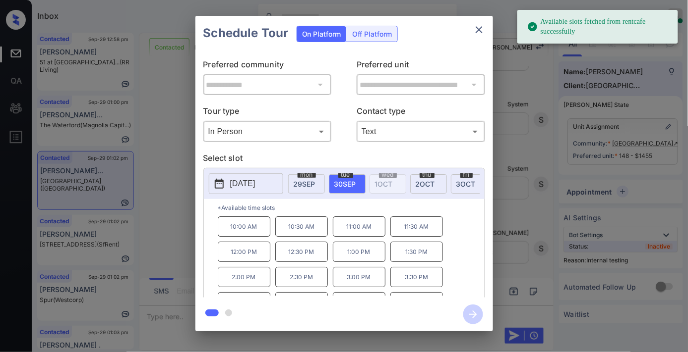
click at [255, 231] on p "10:00 AM" at bounding box center [244, 227] width 53 height 20
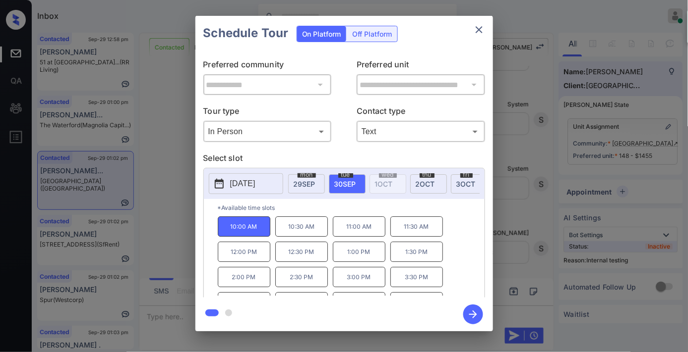
click at [476, 311] on icon "button" at bounding box center [473, 315] width 20 height 20
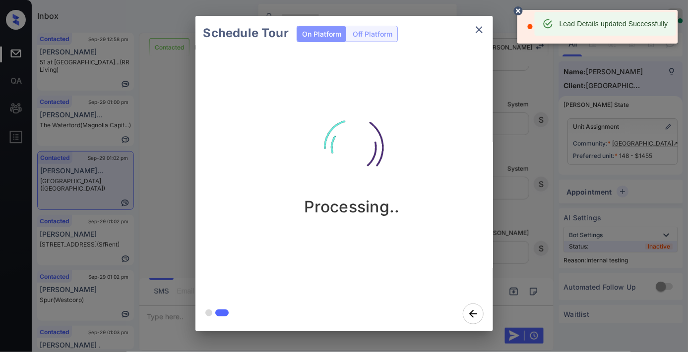
click at [477, 33] on icon "close" at bounding box center [479, 30] width 12 height 12
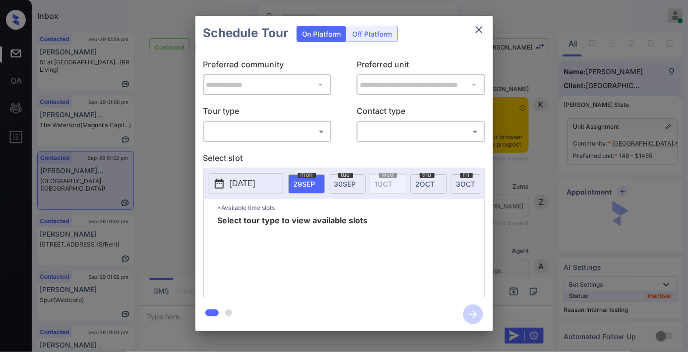
scroll to position [1688, 0]
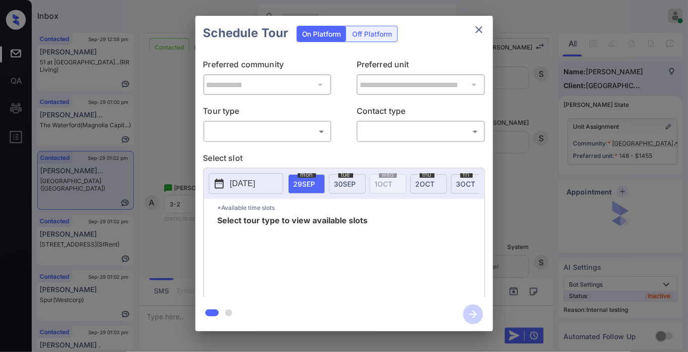
click at [278, 130] on body "Inbox Samantha Soliven Online Set yourself offline Set yourself on break Profil…" at bounding box center [344, 176] width 688 height 352
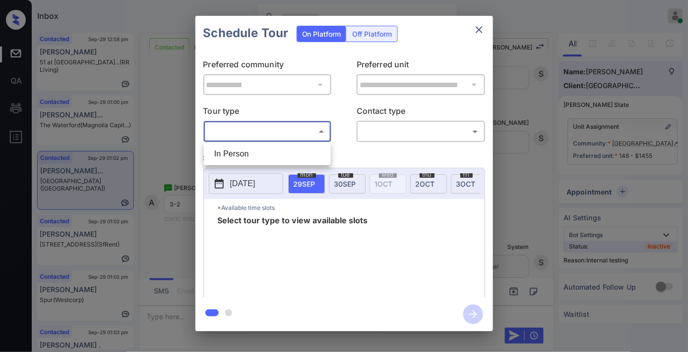
click at [278, 154] on li "In Person" at bounding box center [267, 154] width 122 height 18
type input "********"
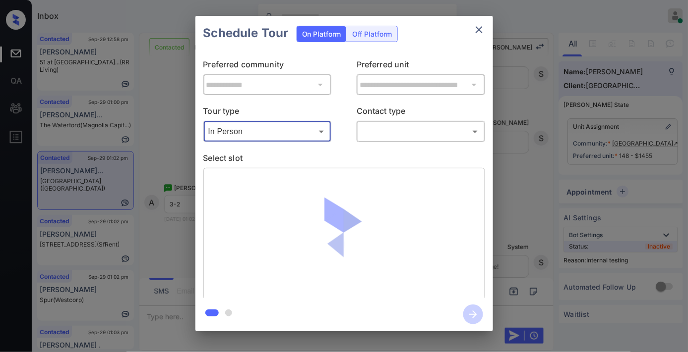
click at [383, 135] on body "Inbox Samantha Soliven Online Set yourself offline Set yourself on break Profil…" at bounding box center [344, 176] width 688 height 352
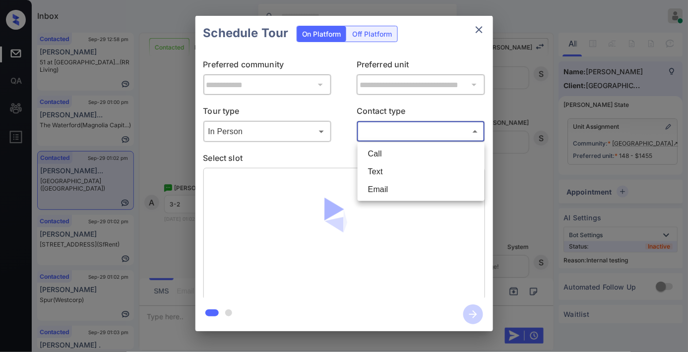
click at [387, 176] on li "Text" at bounding box center [421, 172] width 122 height 18
type input "****"
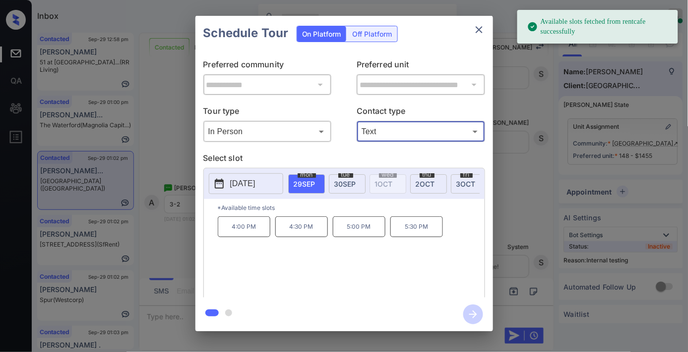
click at [354, 176] on div "tue 30 SEP" at bounding box center [347, 183] width 37 height 19
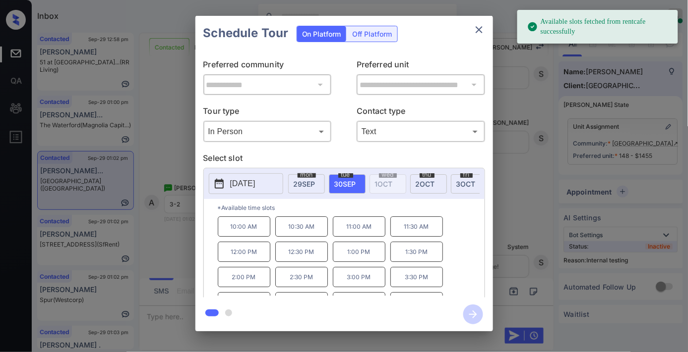
click at [303, 237] on p "10:30 AM" at bounding box center [301, 227] width 53 height 20
click at [464, 309] on icon "button" at bounding box center [473, 315] width 20 height 20
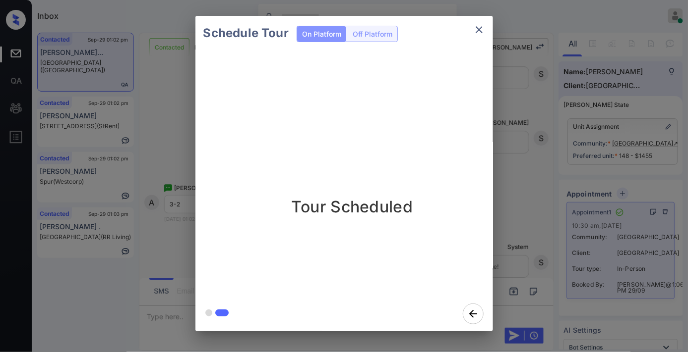
drag, startPoint x: 294, startPoint y: 97, endPoint x: 423, endPoint y: 75, distance: 131.3
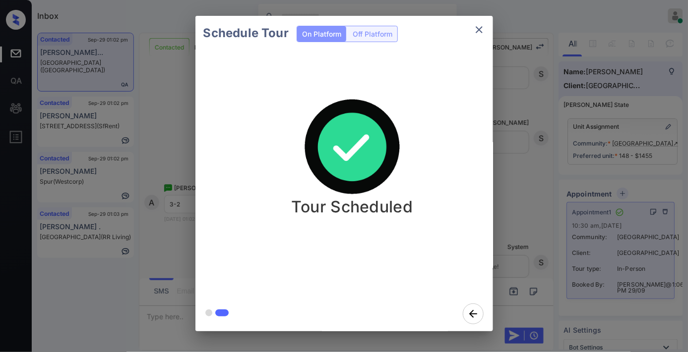
click at [294, 97] on div "Tour Scheduled" at bounding box center [351, 174] width 313 height 246
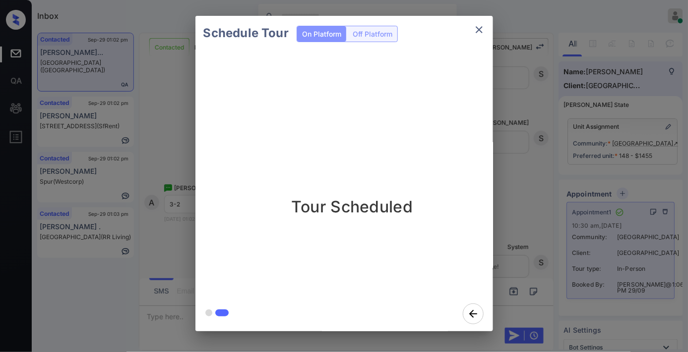
click at [476, 28] on icon "close" at bounding box center [479, 30] width 12 height 12
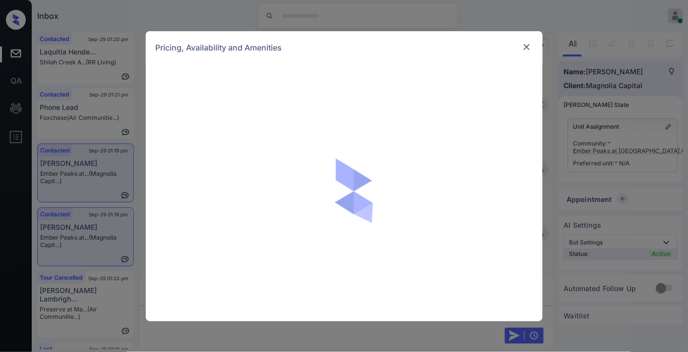
scroll to position [716, 0]
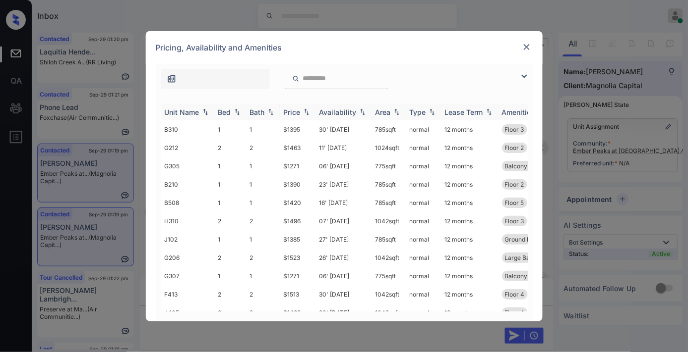
click at [301, 108] on div "Price" at bounding box center [298, 112] width 28 height 8
click at [303, 108] on div "Price" at bounding box center [298, 112] width 28 height 8
click at [310, 129] on td "$1271" at bounding box center [298, 129] width 36 height 18
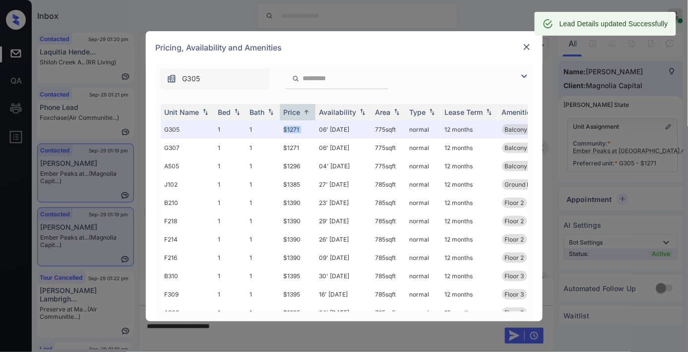
click at [527, 46] on img at bounding box center [527, 47] width 10 height 10
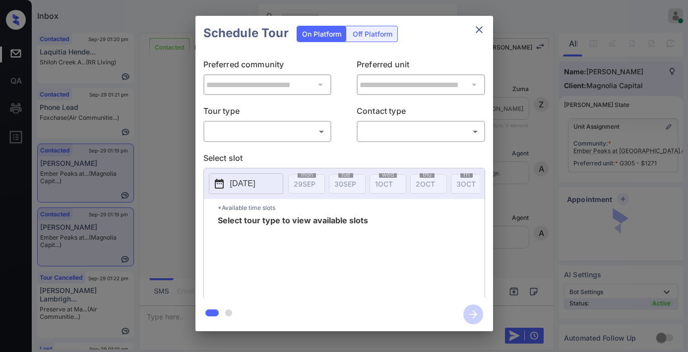
click at [289, 131] on body "Inbox Samantha Soliven Online Set yourself offline Set yourself on break Profil…" at bounding box center [344, 176] width 688 height 352
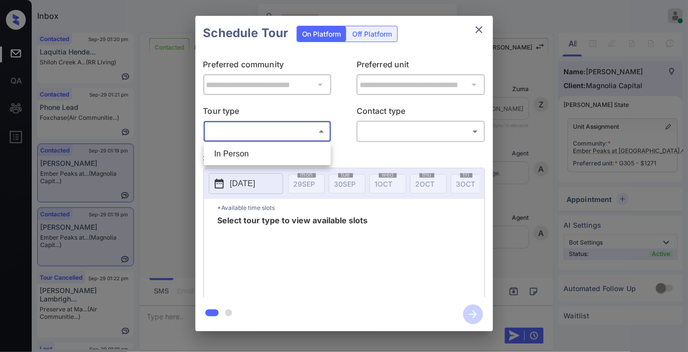
scroll to position [6274, 0]
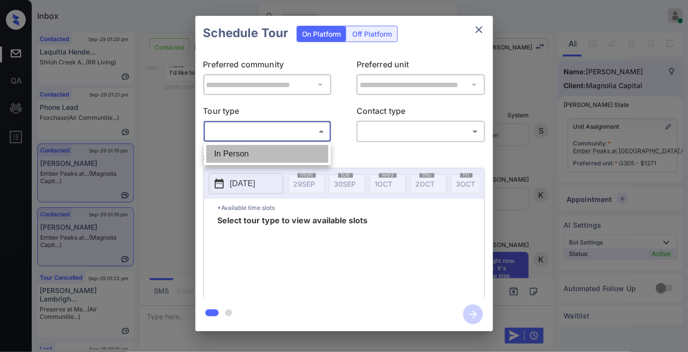
click at [283, 147] on li "In Person" at bounding box center [267, 154] width 122 height 18
type input "********"
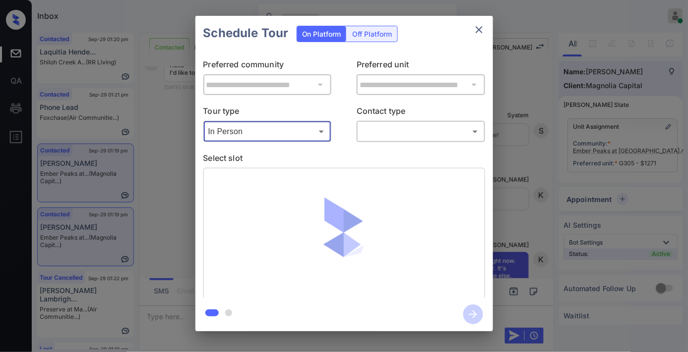
click at [392, 132] on body "Inbox Samantha Soliven Online Set yourself offline Set yourself on break Profil…" at bounding box center [344, 176] width 688 height 352
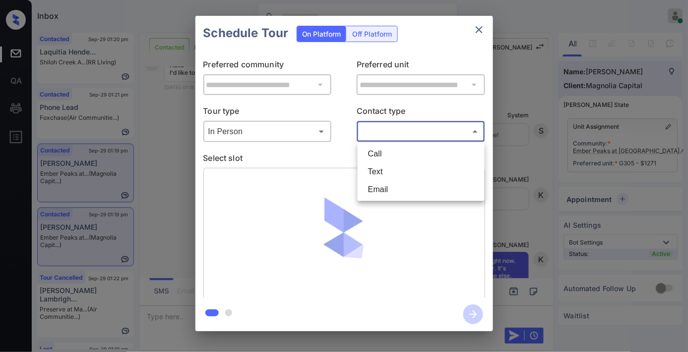
click at [383, 167] on li "Text" at bounding box center [421, 172] width 122 height 18
type input "****"
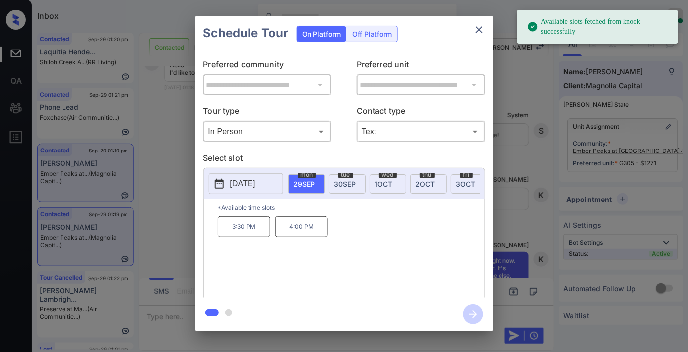
click at [255, 187] on p "2025-09-29" at bounding box center [242, 184] width 25 height 12
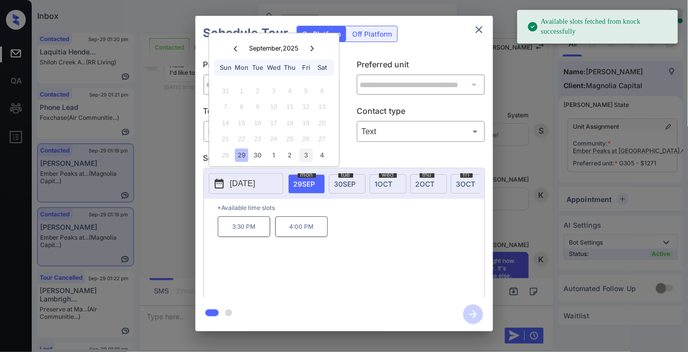
click at [307, 156] on div "3" at bounding box center [305, 155] width 13 height 13
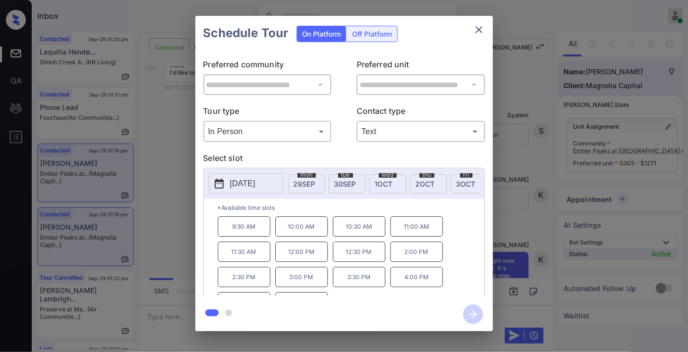
click at [362, 259] on p "12:30 PM" at bounding box center [359, 252] width 53 height 20
click at [471, 313] on icon "button" at bounding box center [473, 315] width 20 height 20
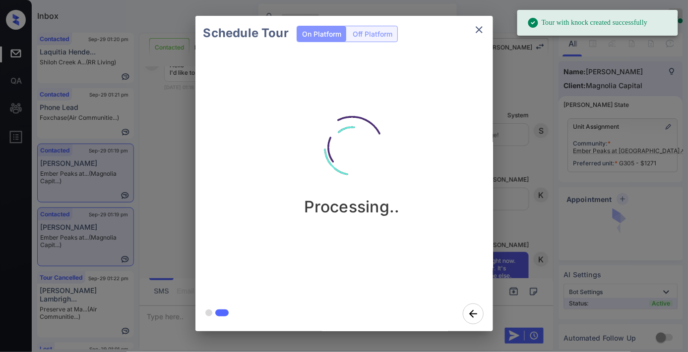
click at [479, 31] on icon "close" at bounding box center [479, 30] width 12 height 12
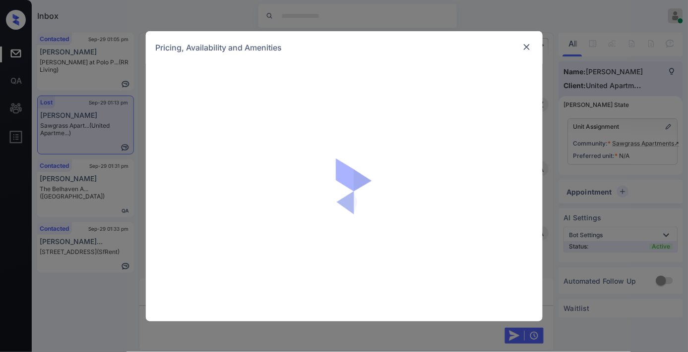
scroll to position [2170, 0]
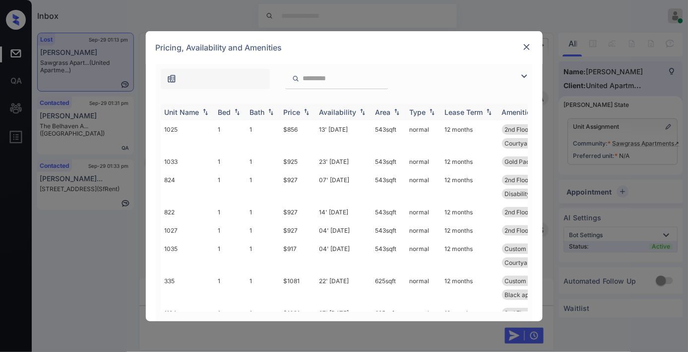
click at [295, 111] on div "Price" at bounding box center [292, 112] width 17 height 8
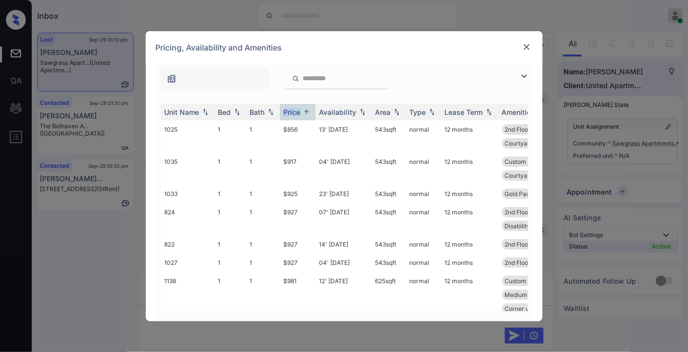
click at [521, 78] on img at bounding box center [524, 76] width 12 height 12
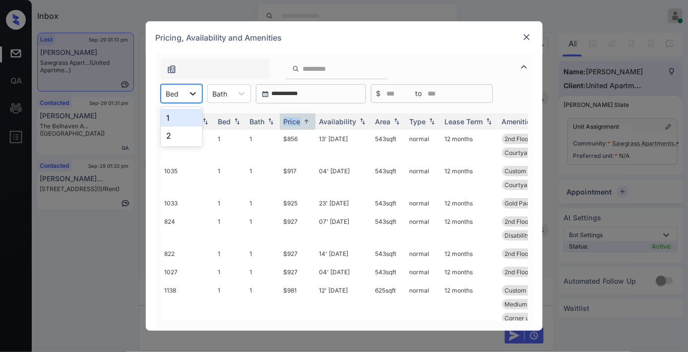
click at [190, 93] on icon at bounding box center [193, 94] width 10 height 10
click at [190, 125] on div "1" at bounding box center [182, 118] width 42 height 18
click at [187, 92] on div "1 Bed" at bounding box center [175, 94] width 28 height 14
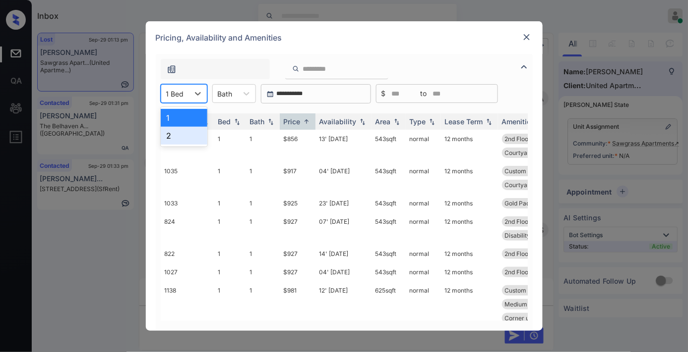
click at [194, 129] on div "2" at bounding box center [184, 136] width 47 height 18
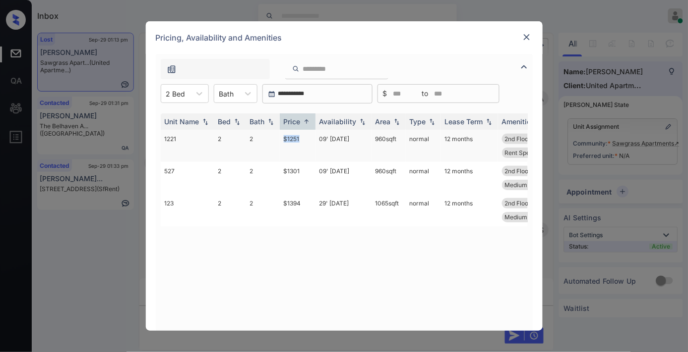
drag, startPoint x: 294, startPoint y: 135, endPoint x: 268, endPoint y: 137, distance: 26.8
click at [268, 137] on tr "1221 2 2 $1251 09' [DATE] 960 sqft normal 12 months 2nd Floor Custom Cabinetr..…" at bounding box center [420, 146] width 518 height 32
copy tr "$1251"
click at [345, 140] on td "09' [DATE]" at bounding box center [343, 146] width 56 height 32
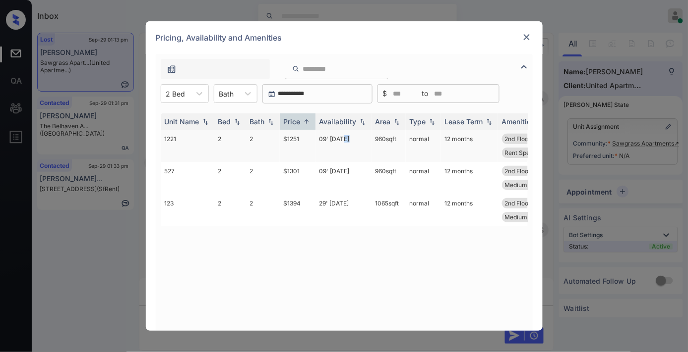
click at [345, 140] on td "09' [DATE]" at bounding box center [343, 146] width 56 height 32
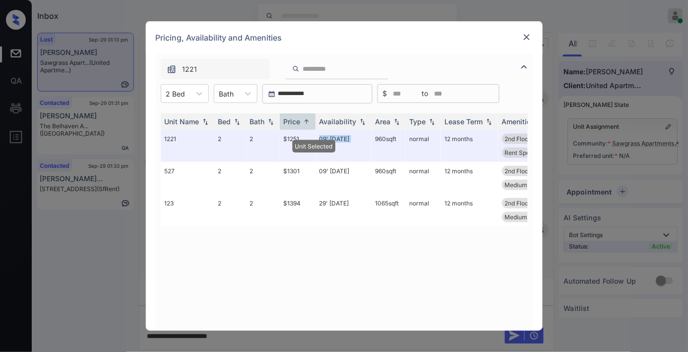
click at [538, 32] on div "Pricing, Availability and Amenities" at bounding box center [344, 37] width 397 height 33
click at [524, 36] on img at bounding box center [527, 37] width 10 height 10
